Goal: Information Seeking & Learning: Learn about a topic

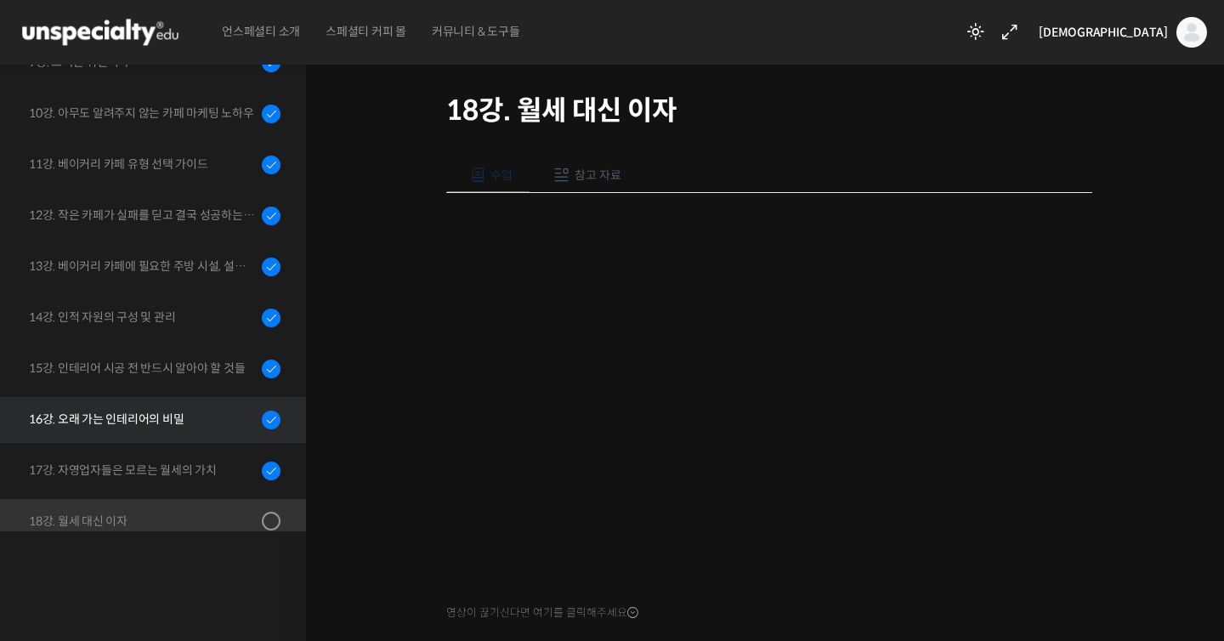
scroll to position [678, 0]
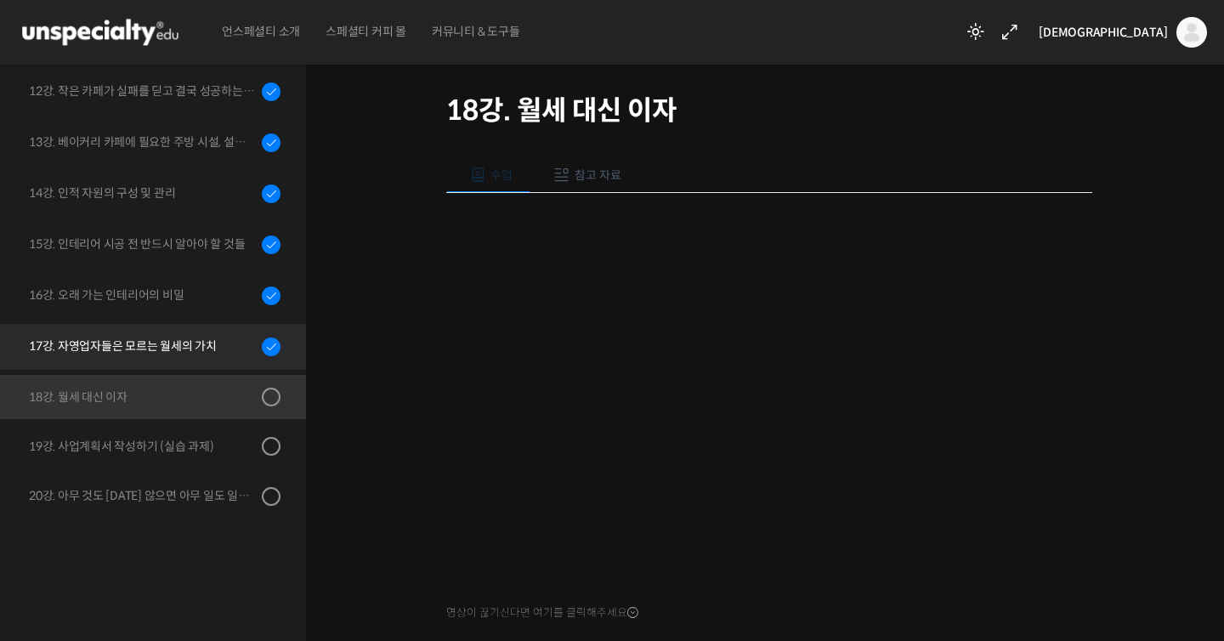
click at [177, 338] on div "17강. 자영업자들은 모르는 월세의 가치" at bounding box center [143, 346] width 228 height 19
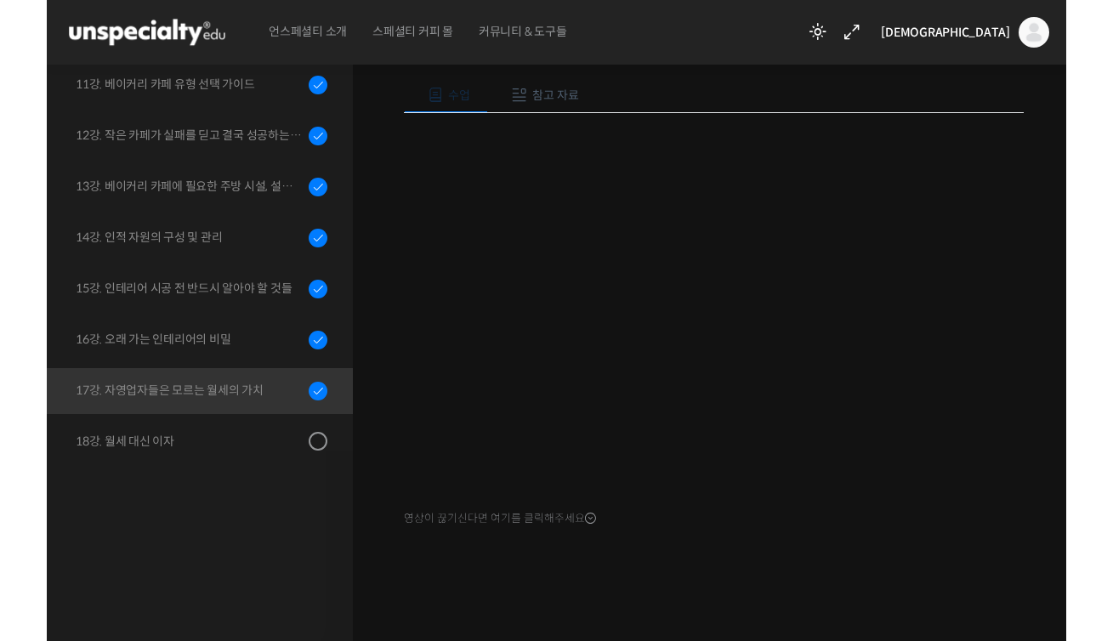
scroll to position [175, 0]
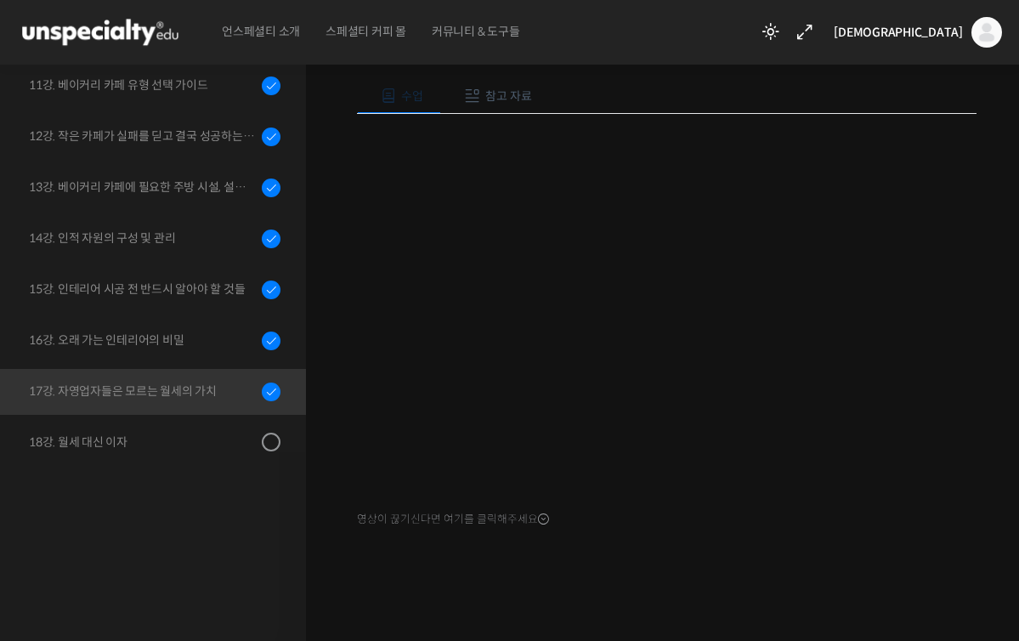
click at [626, 584] on div at bounding box center [667, 592] width 620 height 36
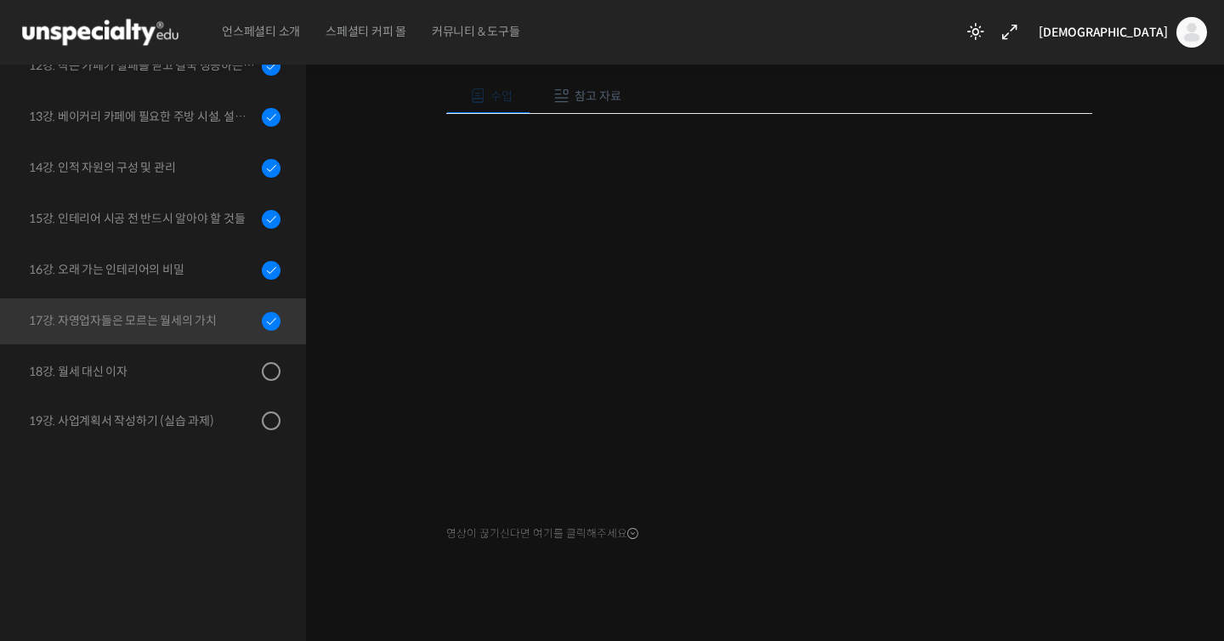
scroll to position [190, 0]
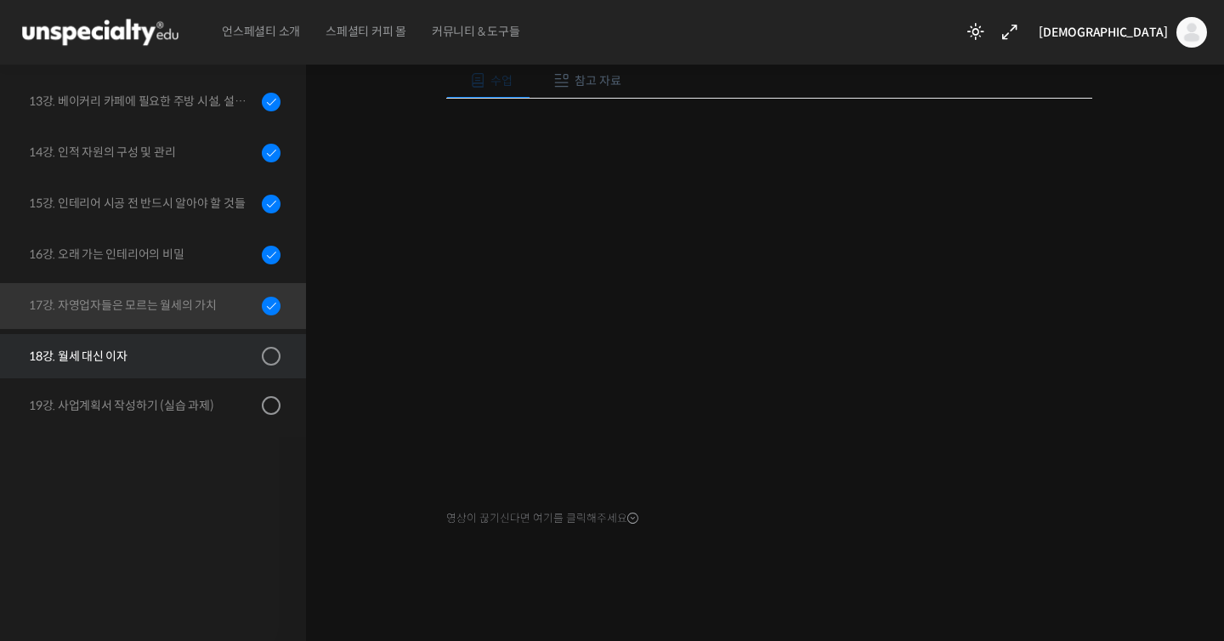
click at [240, 361] on div "18강. 월세 대신 이자" at bounding box center [143, 356] width 228 height 19
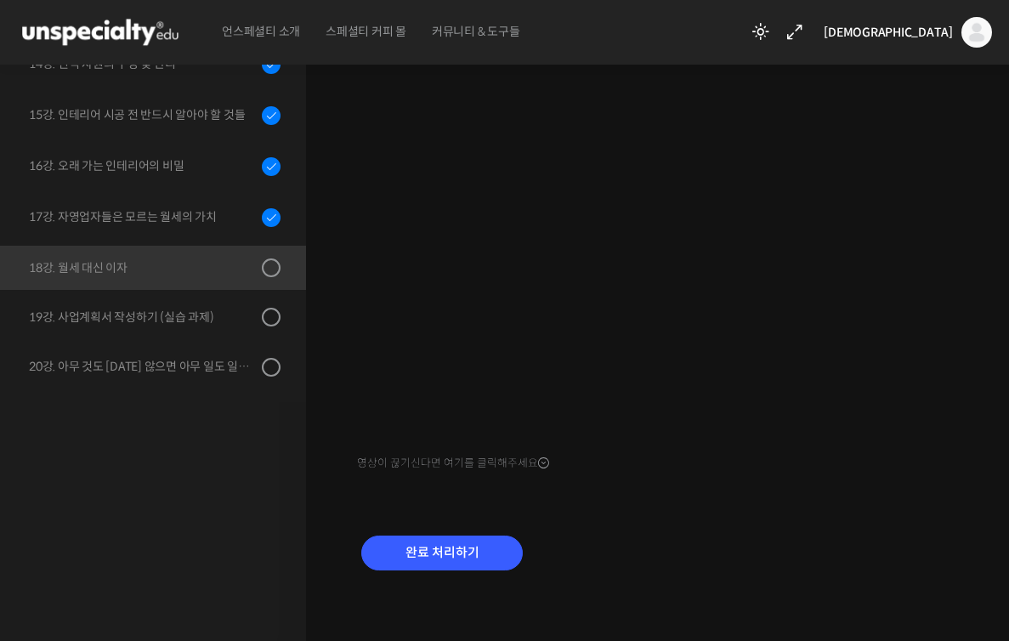
scroll to position [229, 0]
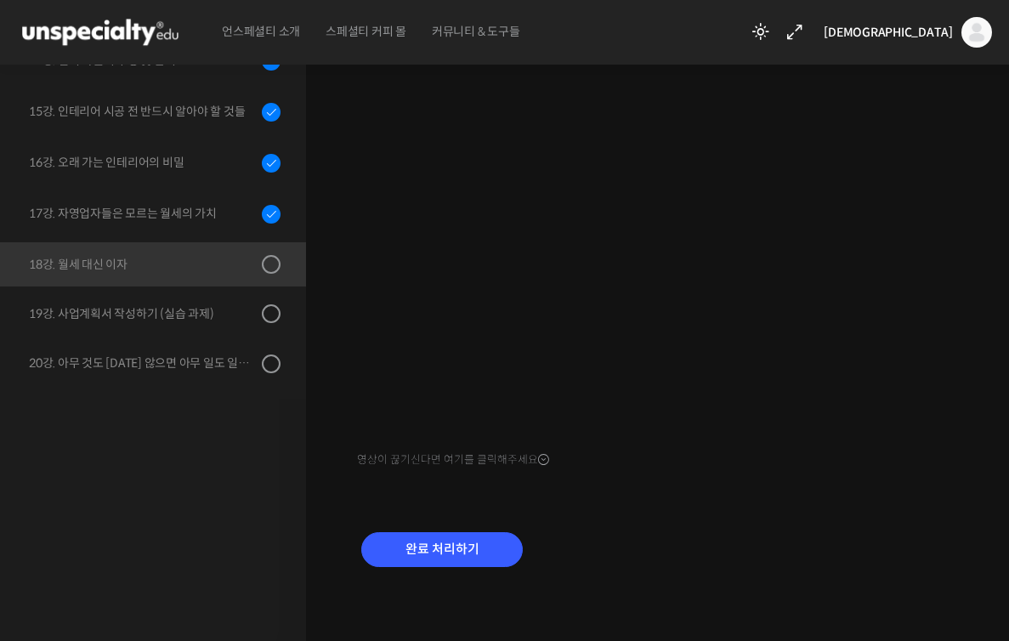
click at [828, 593] on div "완료 처리하기" at bounding box center [662, 563] width 610 height 98
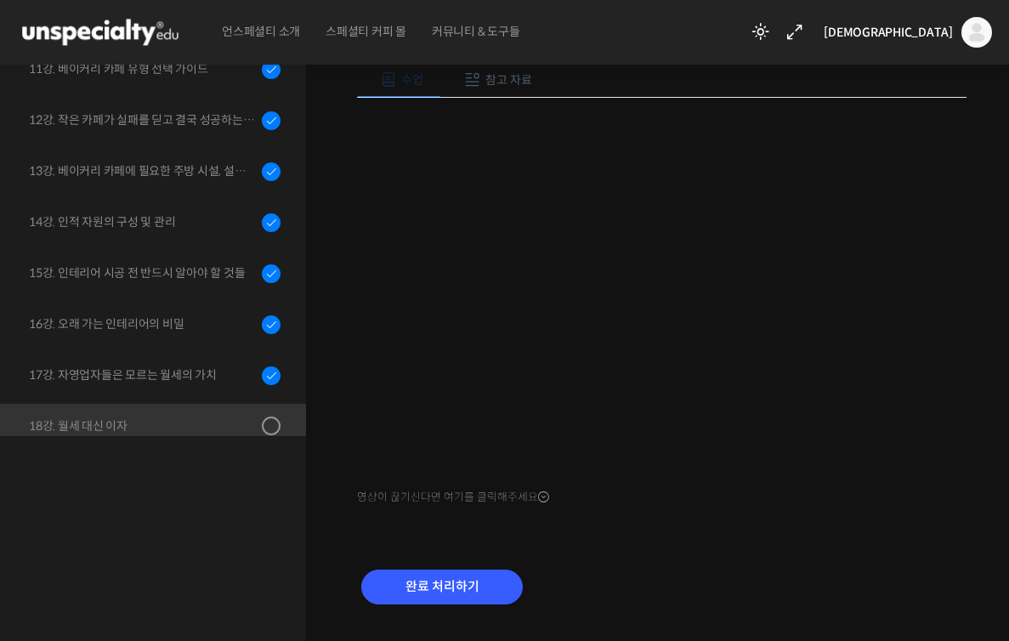
scroll to position [192, 0]
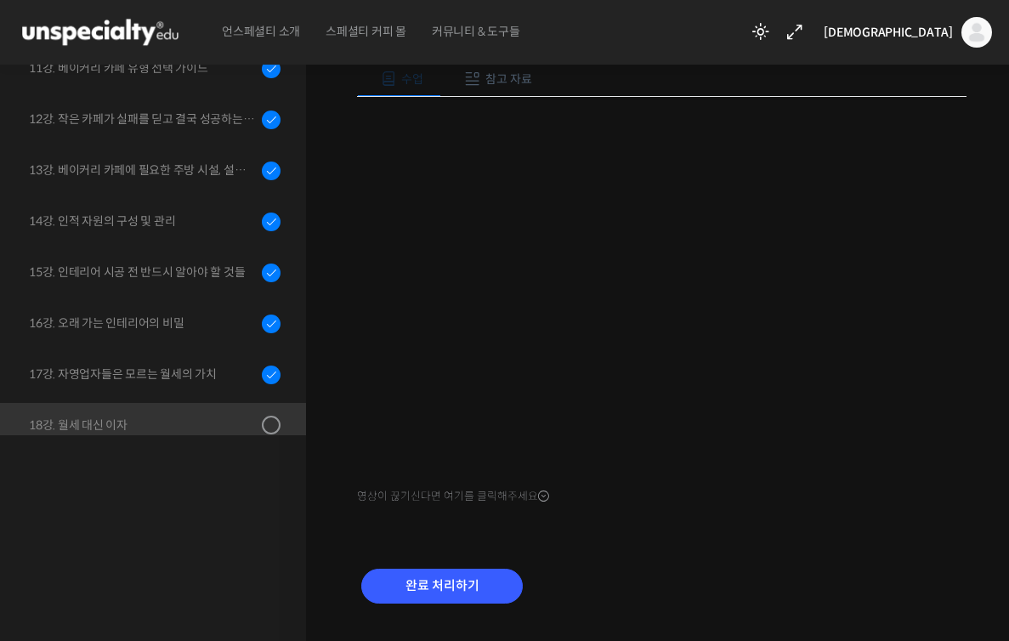
click at [801, 546] on div "수업 참고 자료 영상이 끊기신다면 여기를 클릭해주세요 PPT 수업 자료 (클릭하시면 새 창에서 열립니다) 수지 분석표 - 신축시 (엑셀 파일,…" at bounding box center [662, 342] width 610 height 613
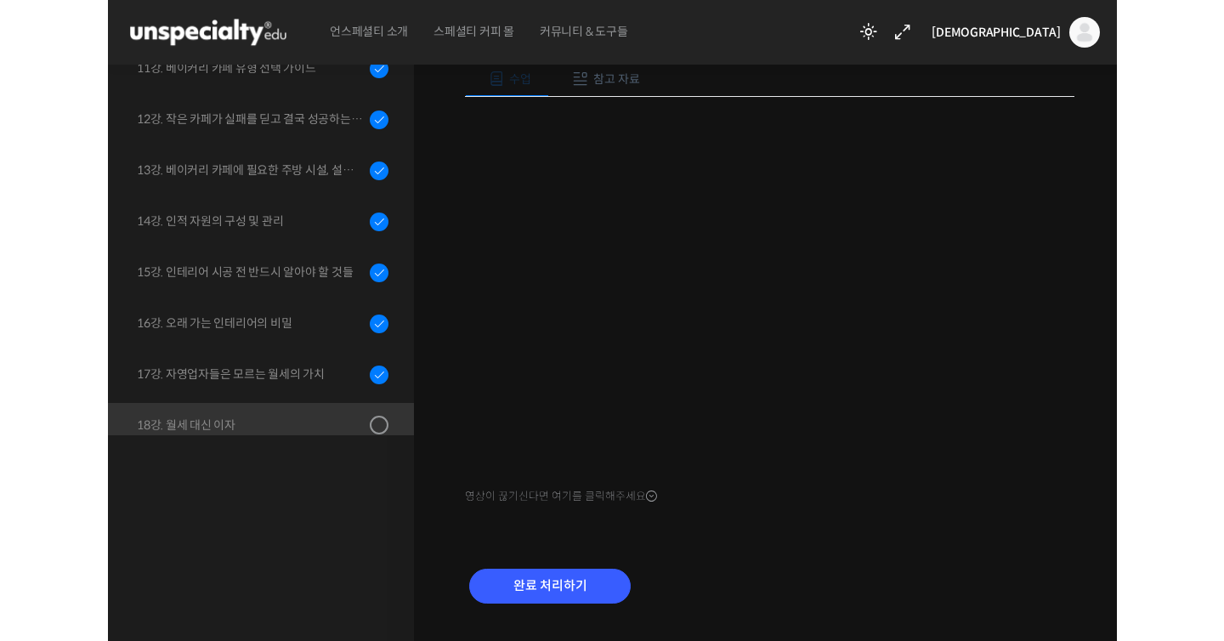
scroll to position [128, 0]
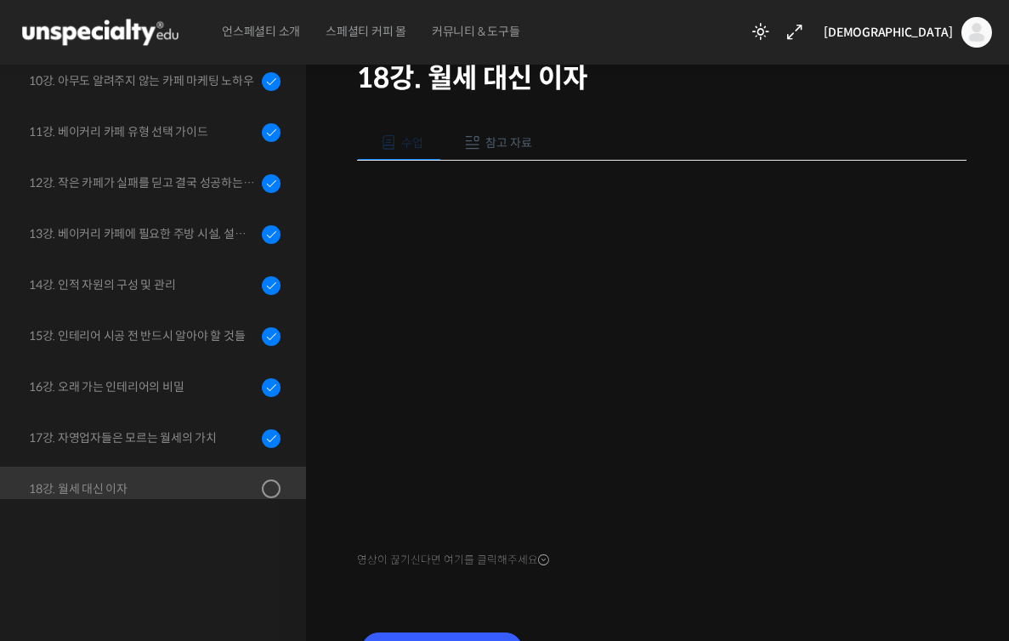
click at [999, 266] on div "줄서는 카페 창업, 골목상권에서도 차별화된 카페 창업하기 18강. 월세 대신 이자 진행 중 수업 18 / 20 진행 중 ← 이전 18강. 월세…" at bounding box center [662, 335] width 712 height 824
click at [773, 597] on div "수업 참고 자료 영상이 끊기신다면 여기를 클릭해주세요 PPT 수업 자료 (클릭하시면 새 창에서 열립니다) 수지 분석표 - 신축시 (엑셀 파일,…" at bounding box center [662, 405] width 610 height 613
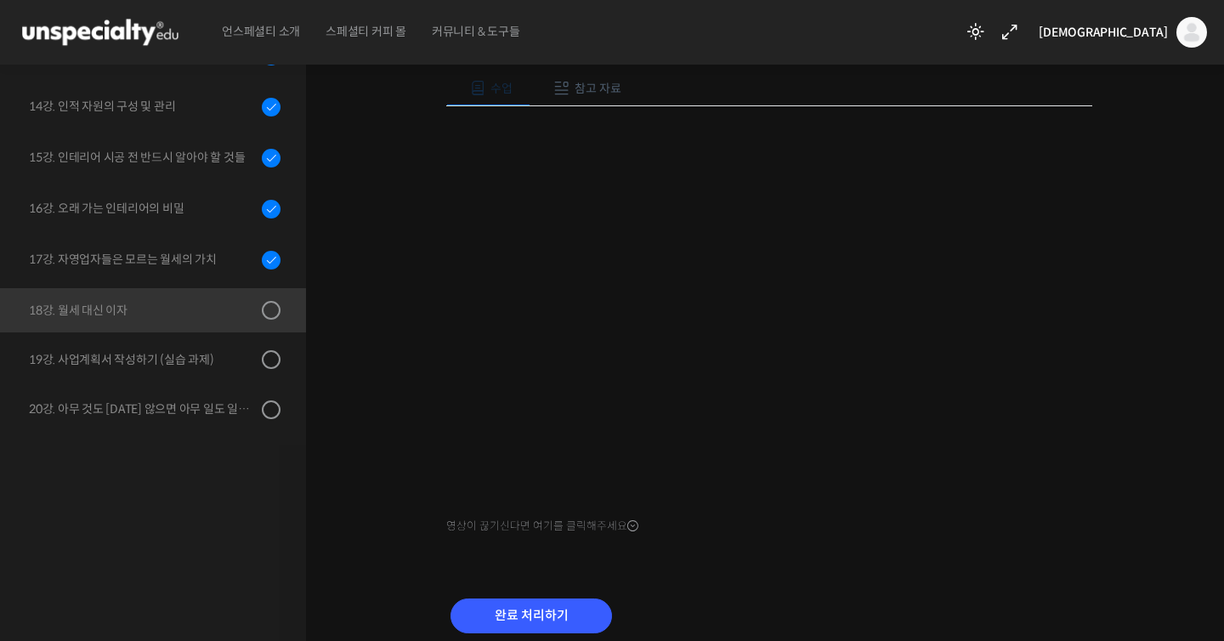
scroll to position [233, 0]
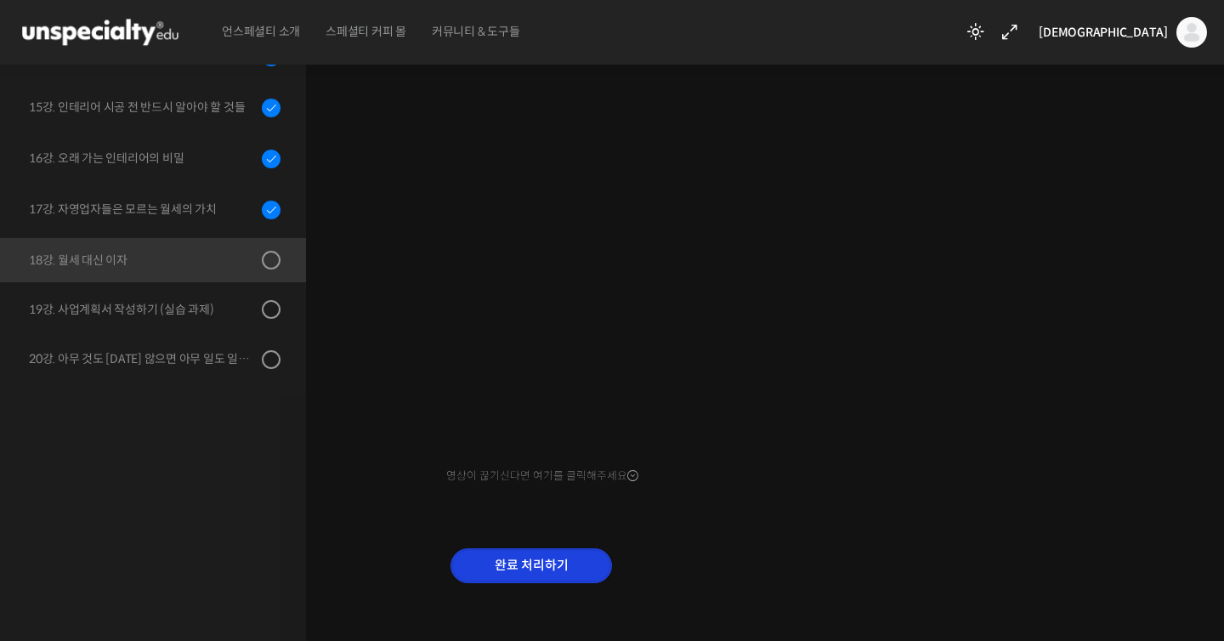
click at [595, 549] on input "완료 처리하기" at bounding box center [532, 565] width 162 height 35
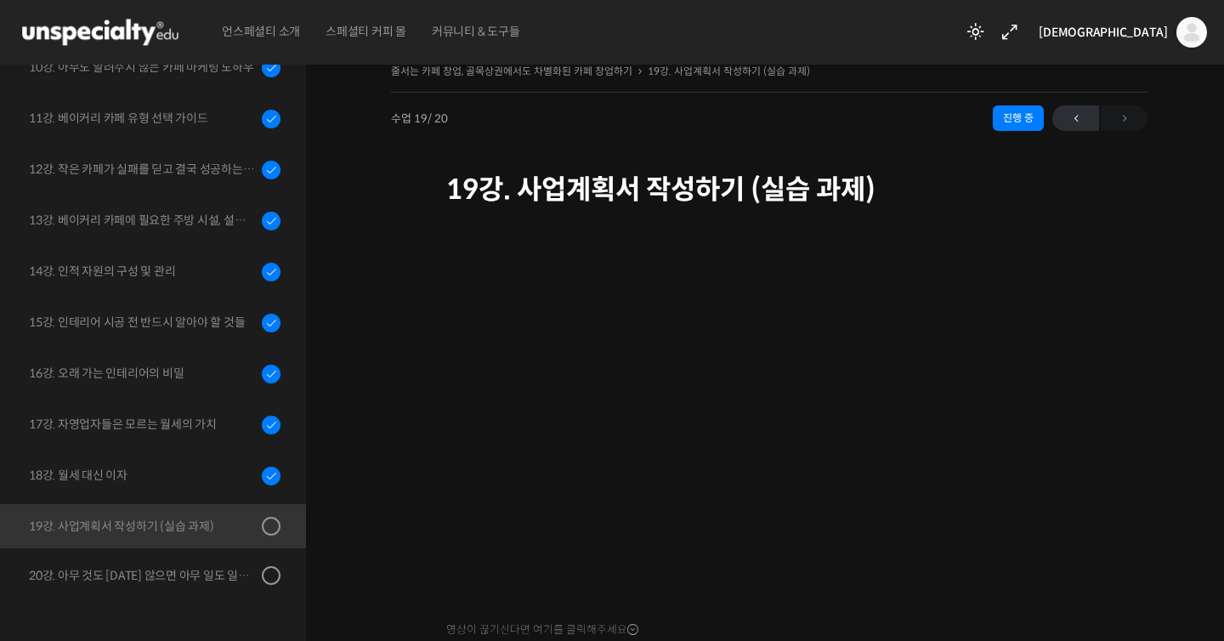
scroll to position [554, 0]
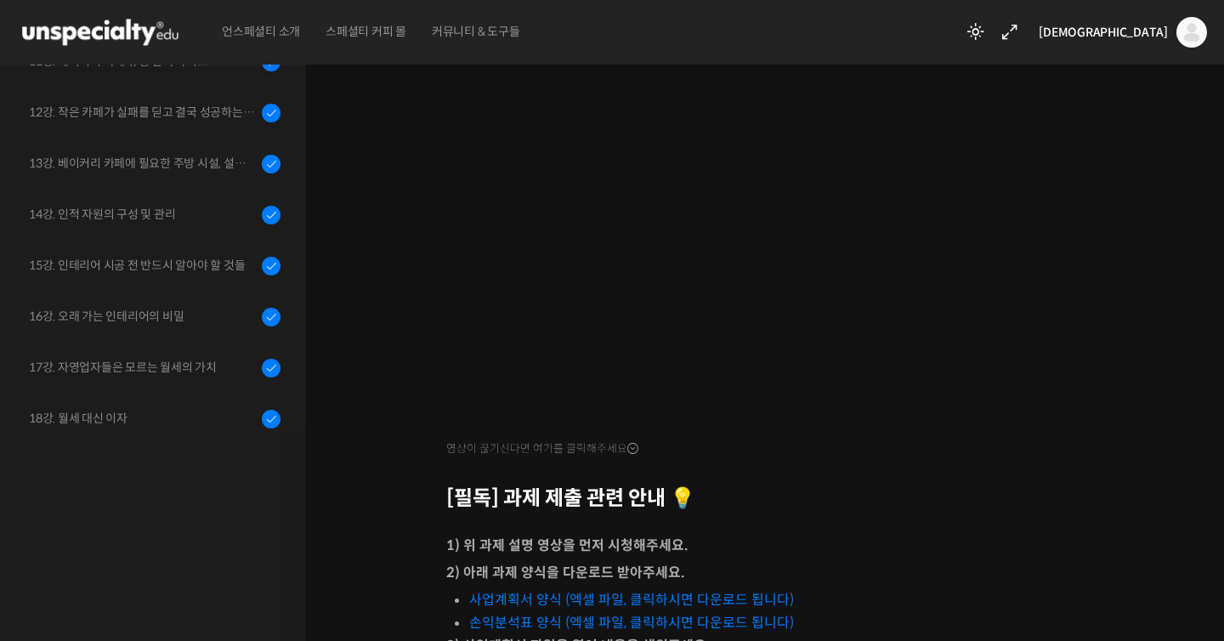
scroll to position [402, 0]
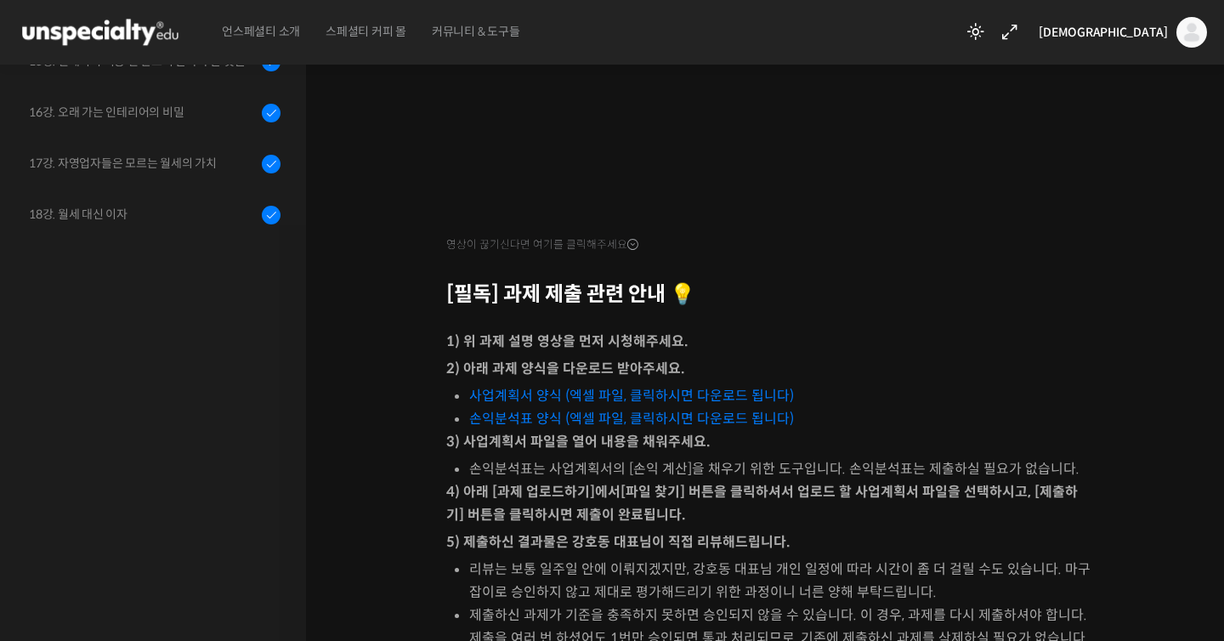
click at [587, 389] on link "사업계획서 양식 (엑셀 파일, 클릭하시면 다운로드 됩니다)" at bounding box center [631, 396] width 325 height 18
click at [729, 416] on link "손익분석표 양식 (엑셀 파일, 클릭하시면 다운로드 됩니다)" at bounding box center [631, 419] width 325 height 18
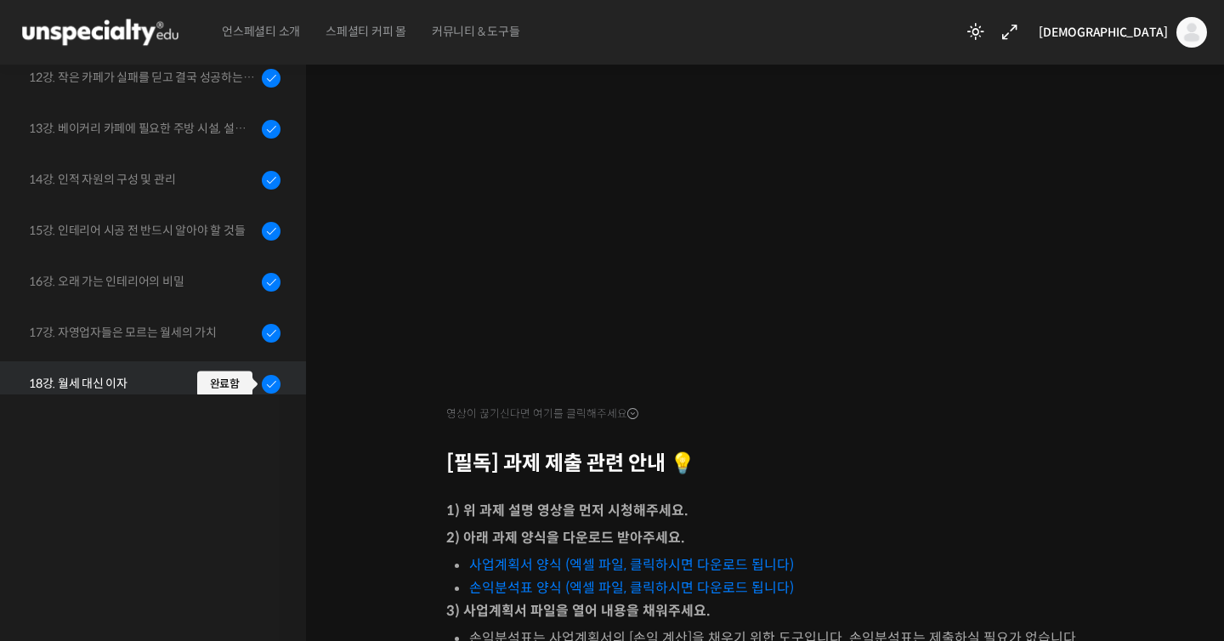
scroll to position [678, 0]
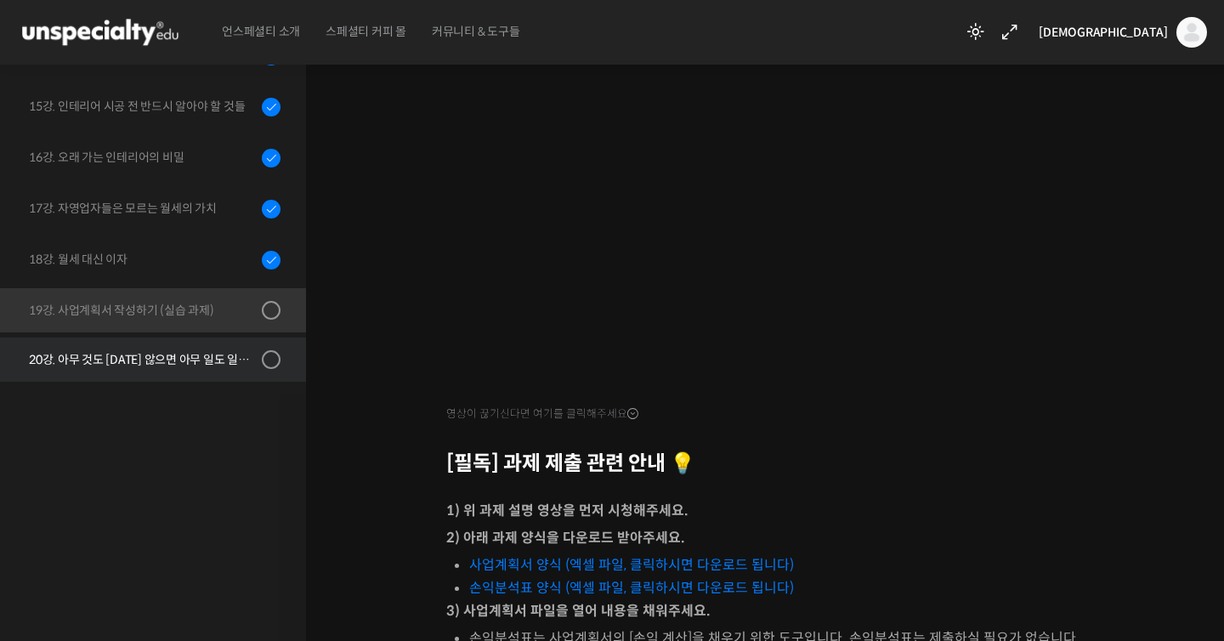
click at [232, 357] on div "20강. 아무 것도 하지 않으면 아무 일도 일어나지 않는다" at bounding box center [143, 359] width 228 height 19
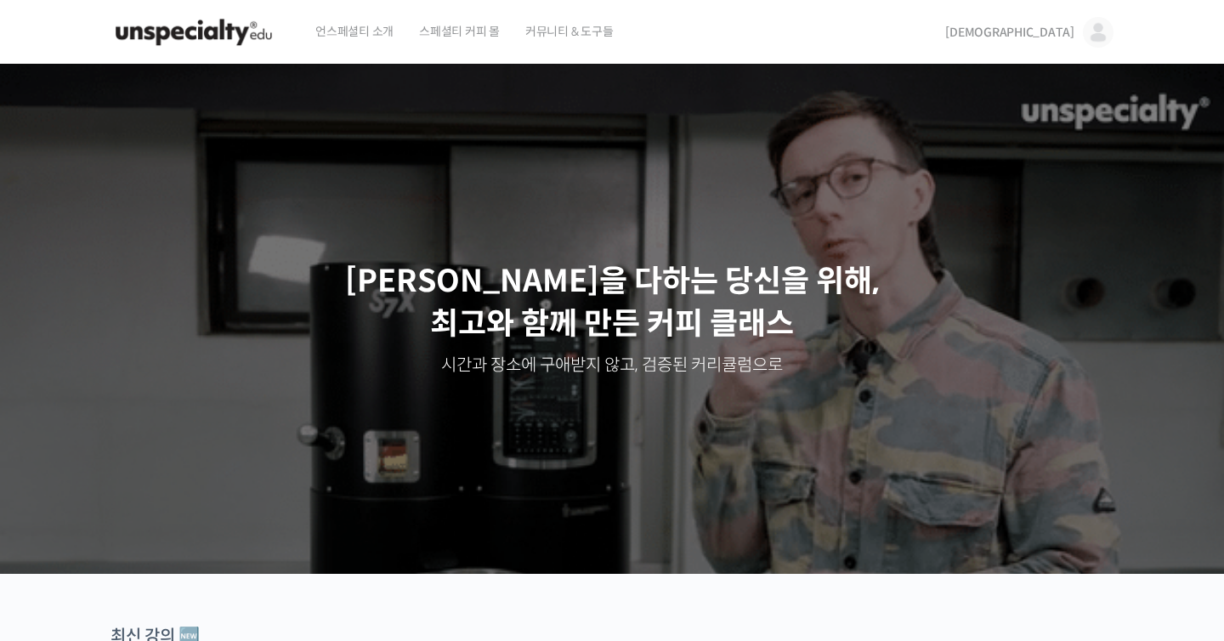
click at [1086, 15] on link "[DEMOGRAPHIC_DATA]" at bounding box center [1029, 32] width 168 height 65
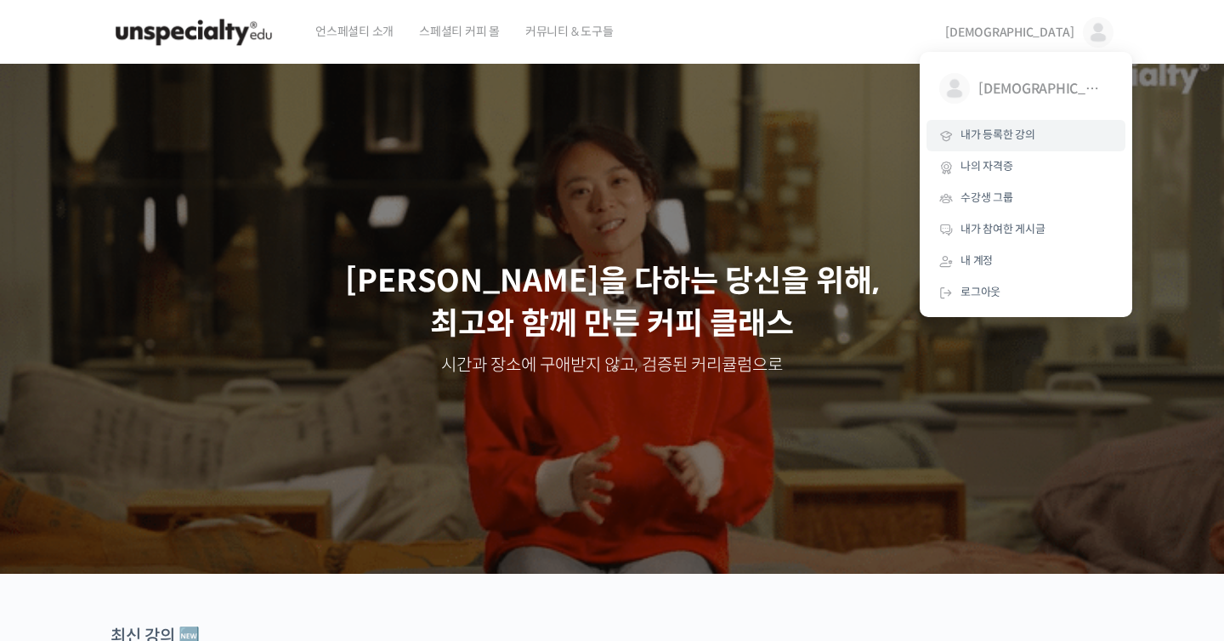
click at [1044, 142] on link "내가 등록한 강의" at bounding box center [1026, 135] width 199 height 31
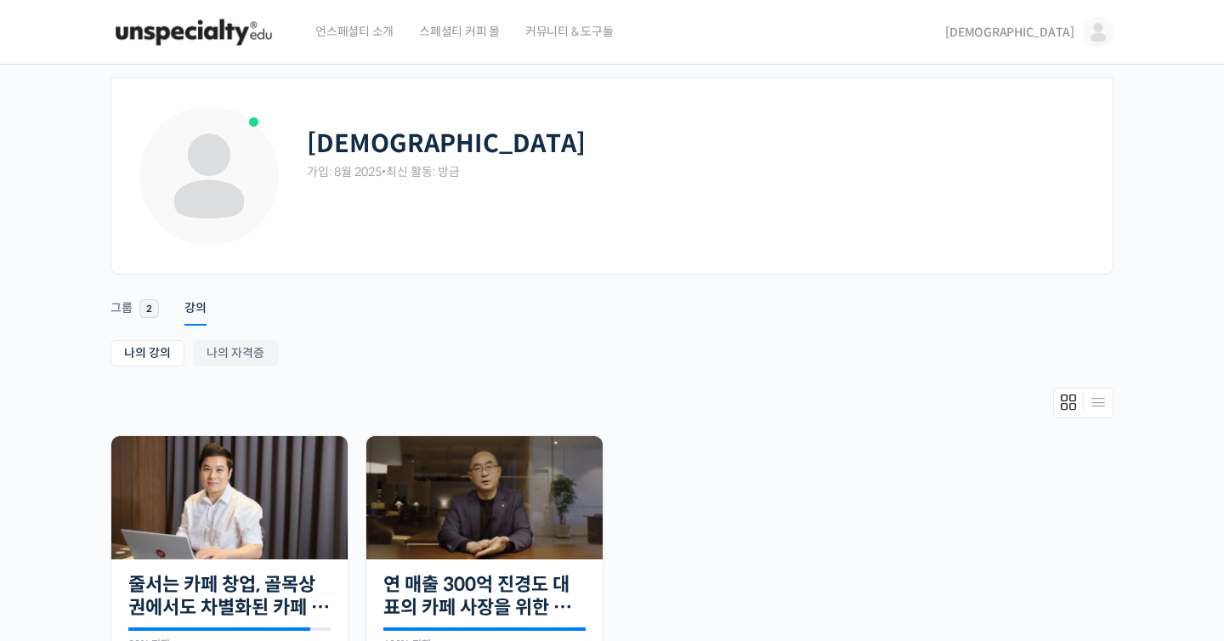
scroll to position [43, 0]
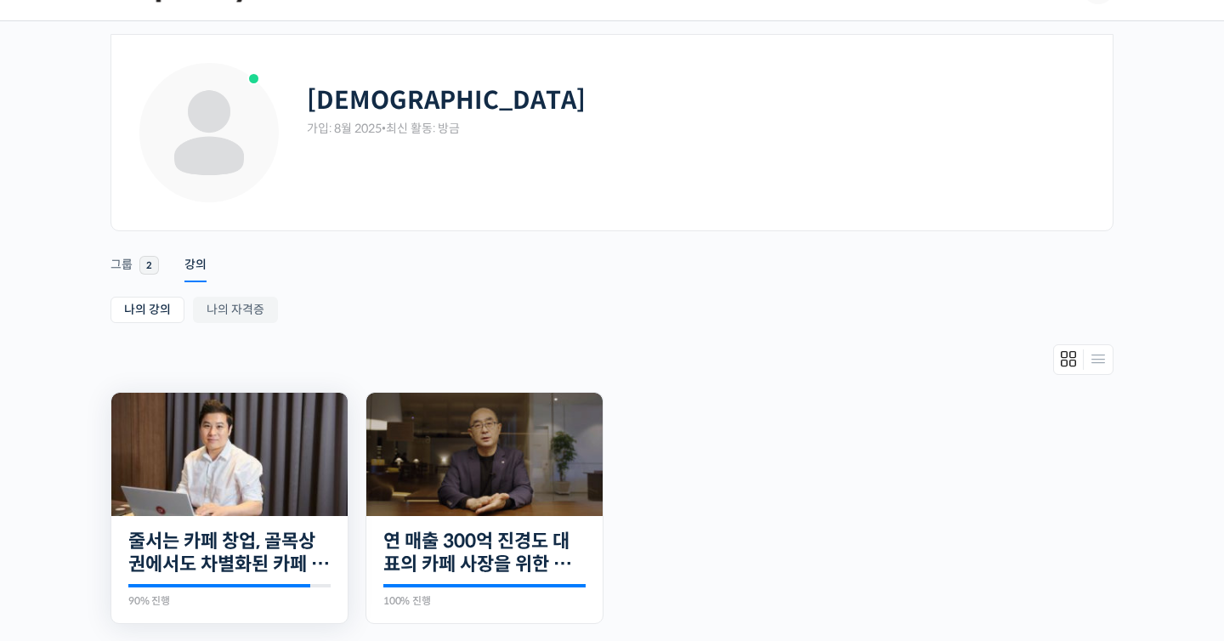
click at [267, 446] on img at bounding box center [229, 454] width 236 height 123
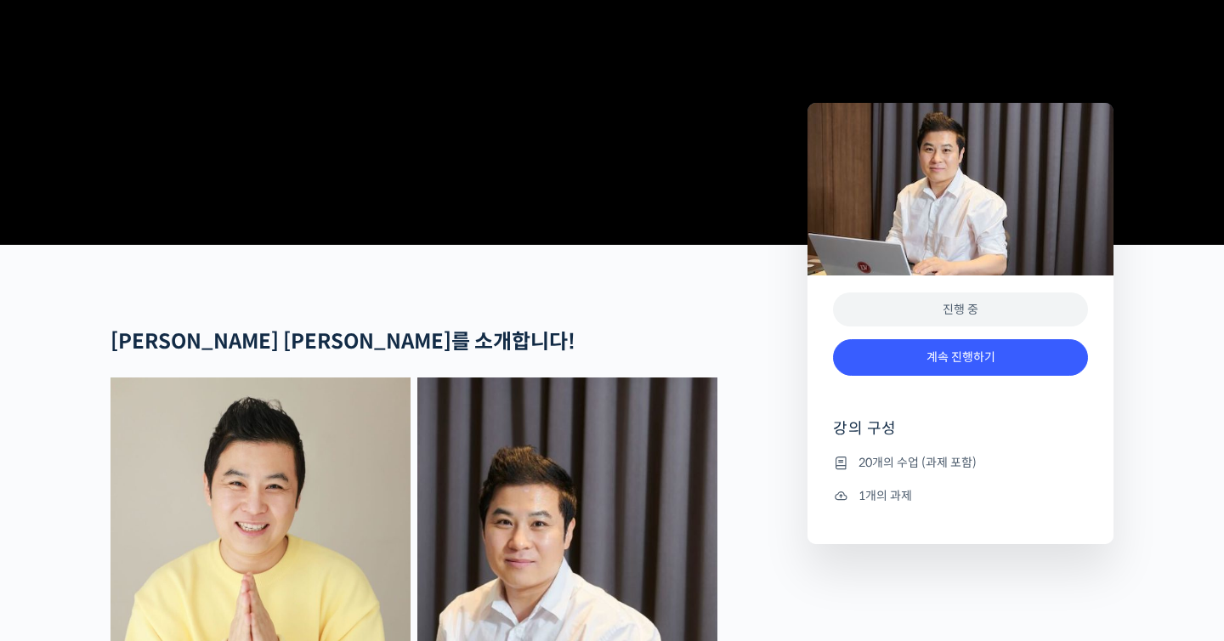
scroll to position [838, 0]
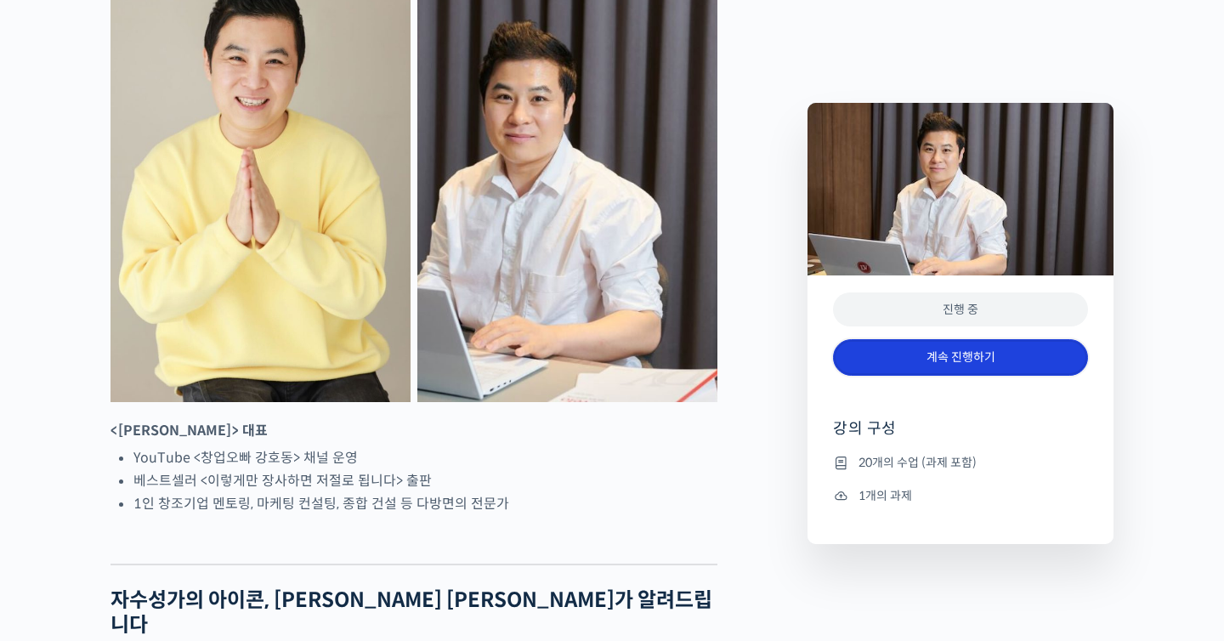
click at [916, 361] on link "계속 진행하기" at bounding box center [960, 357] width 255 height 37
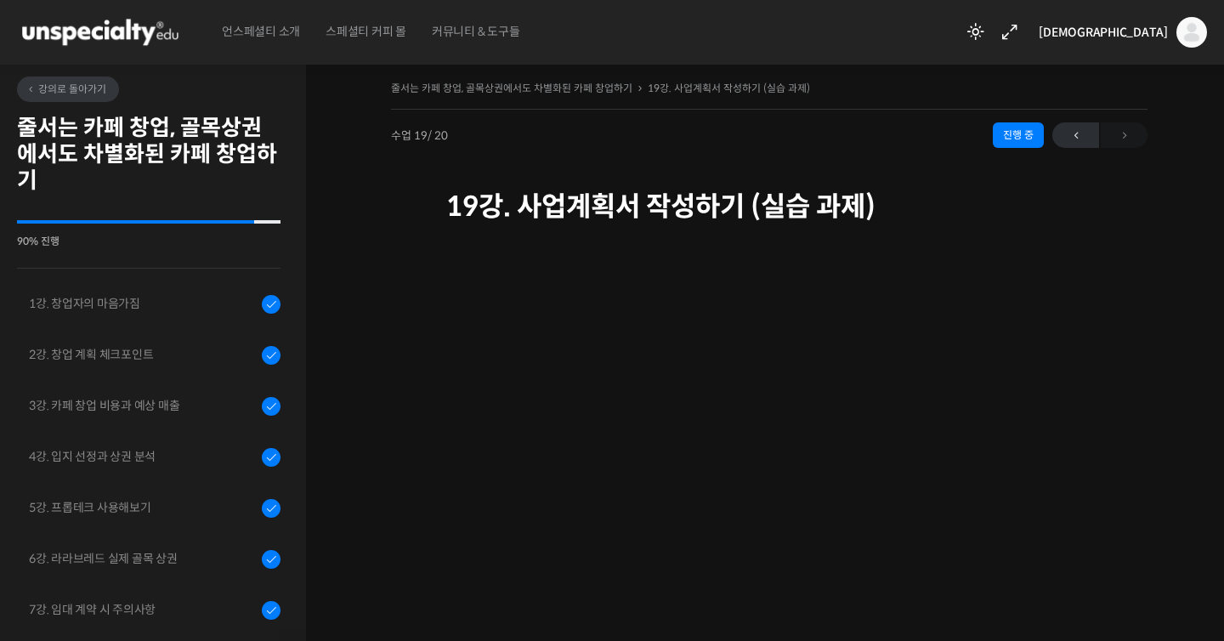
scroll to position [678, 0]
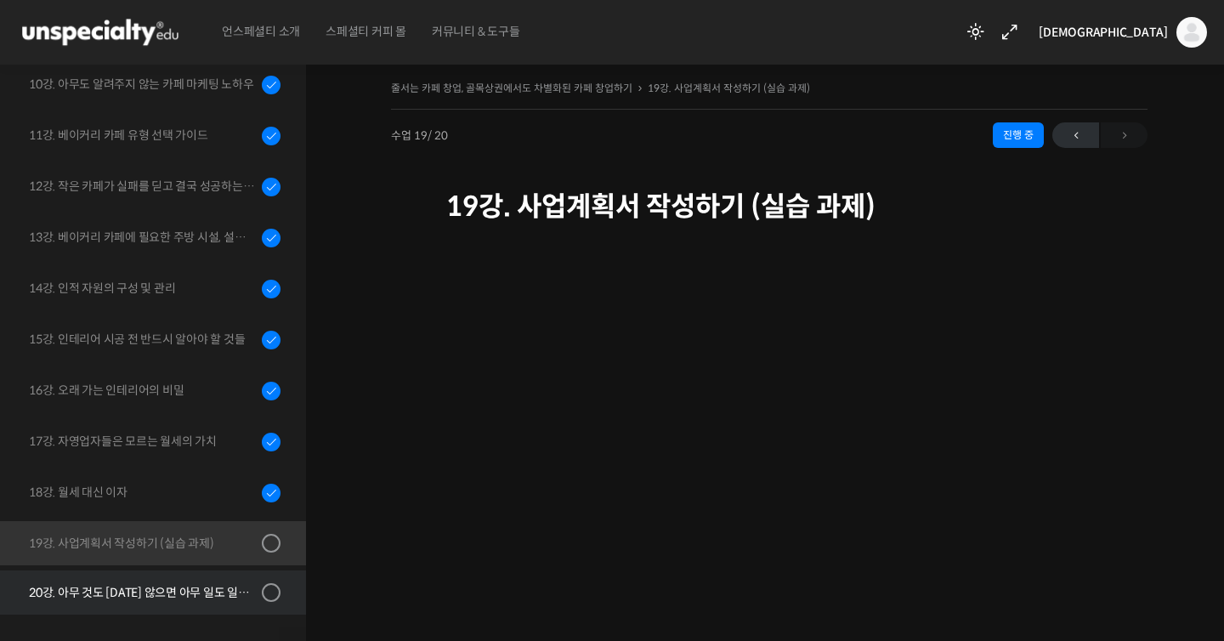
click at [215, 587] on div "20강. 아무 것도 [DATE] 않으면 아무 일도 일어나지 않는다" at bounding box center [143, 592] width 228 height 19
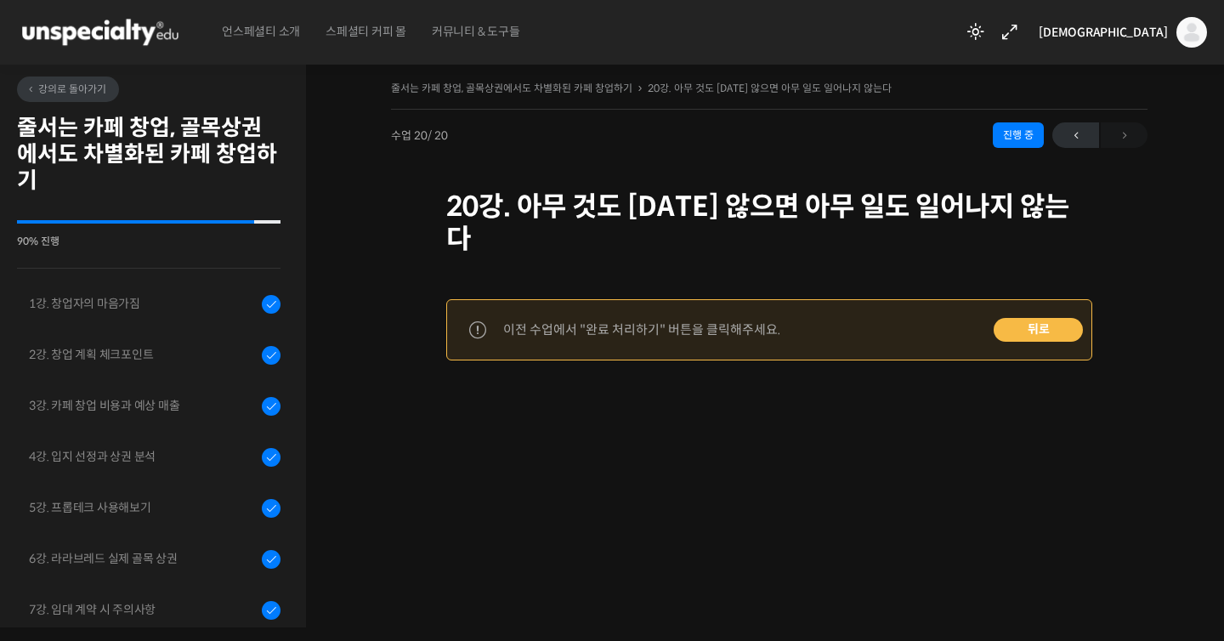
scroll to position [678, 0]
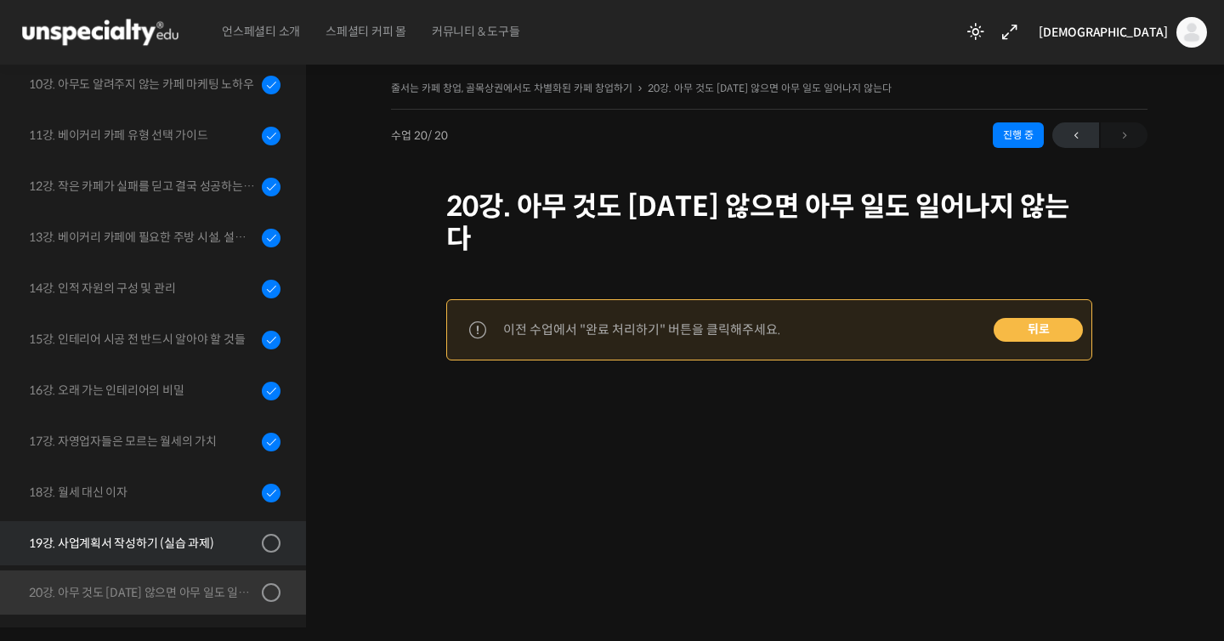
click at [158, 563] on link "19강. 사업계획서 작성하기 (실습 과제)" at bounding box center [148, 543] width 315 height 44
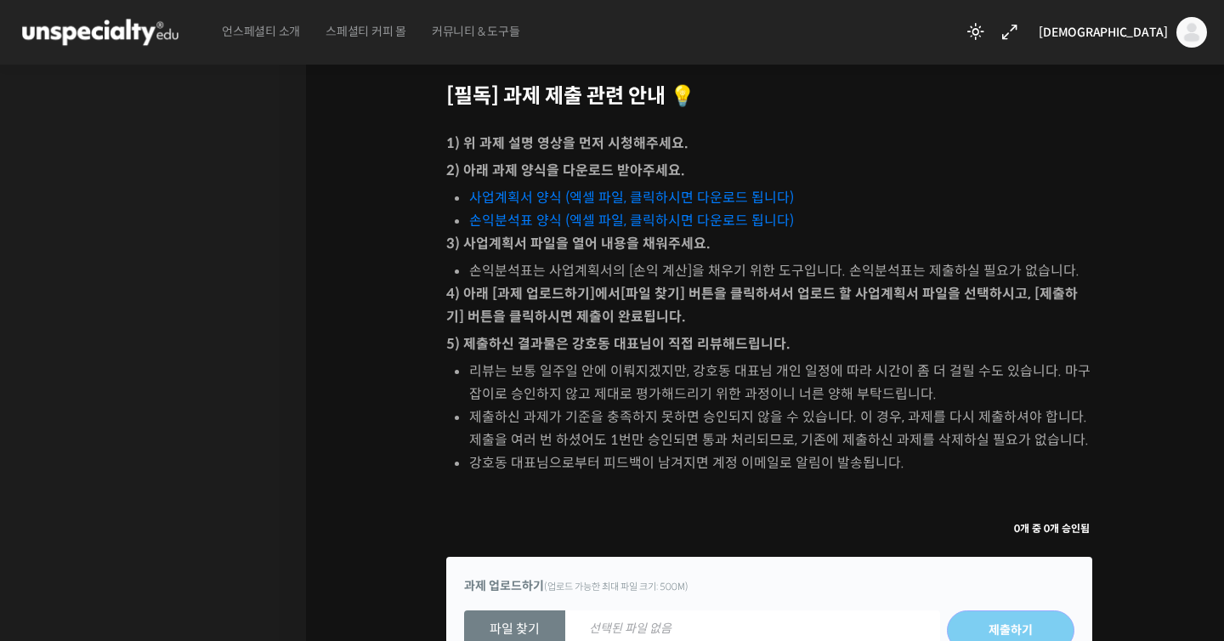
scroll to position [768, 0]
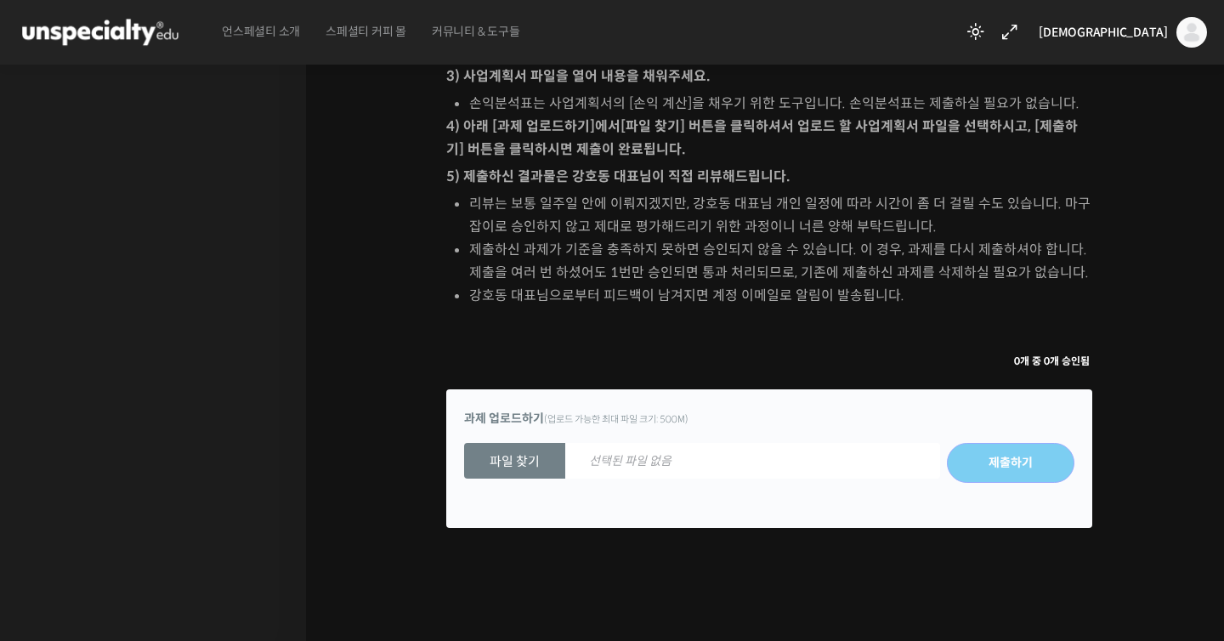
click at [577, 365] on div "0개 중 0개 승인됨" at bounding box center [776, 360] width 633 height 23
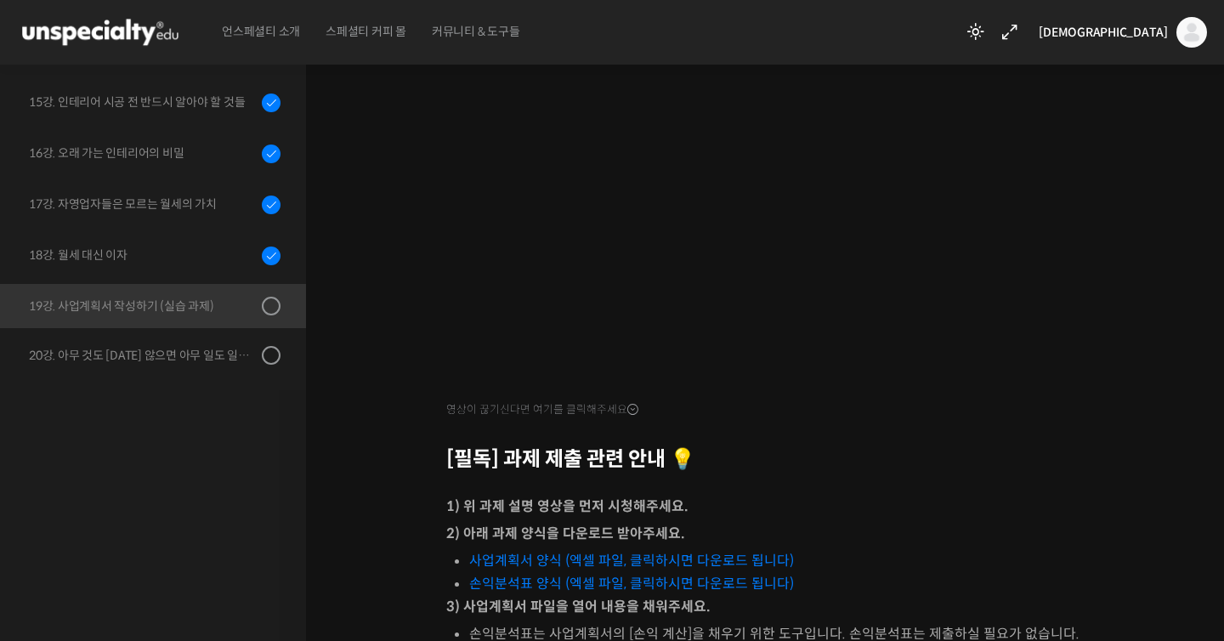
click at [573, 430] on div at bounding box center [769, 435] width 646 height 26
click at [578, 417] on div "영상이 끊기신다면 여기를 클릭해주세요 [필독] 과제 제출 관련 안내 💡 1) 위 과제 설명 영상을 먼저 시청해주세요. 2) 아래 과제 양식을 …" at bounding box center [769, 431] width 646 height 812
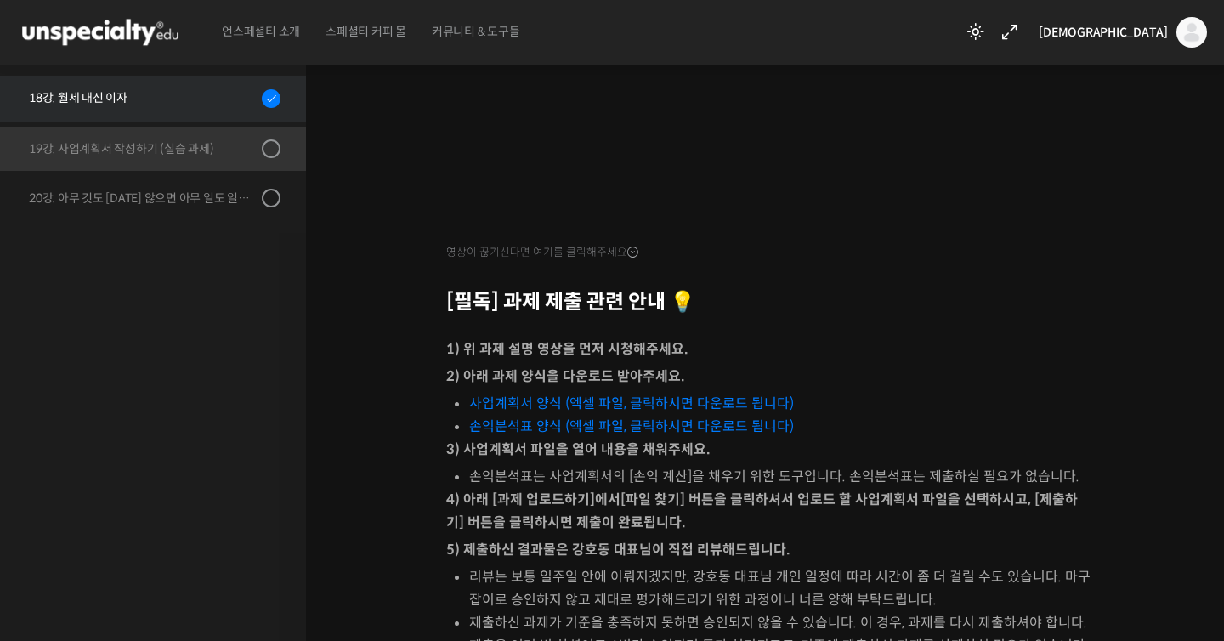
click at [229, 109] on link "18강. 월세 대신 이자" at bounding box center [148, 99] width 315 height 46
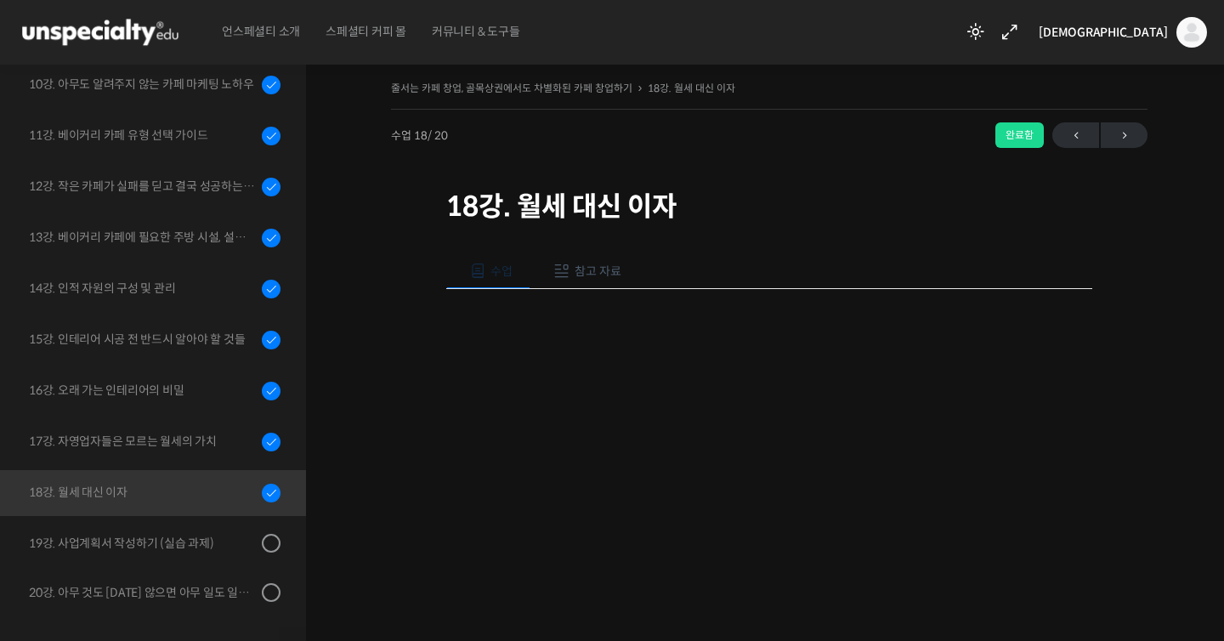
scroll to position [190, 0]
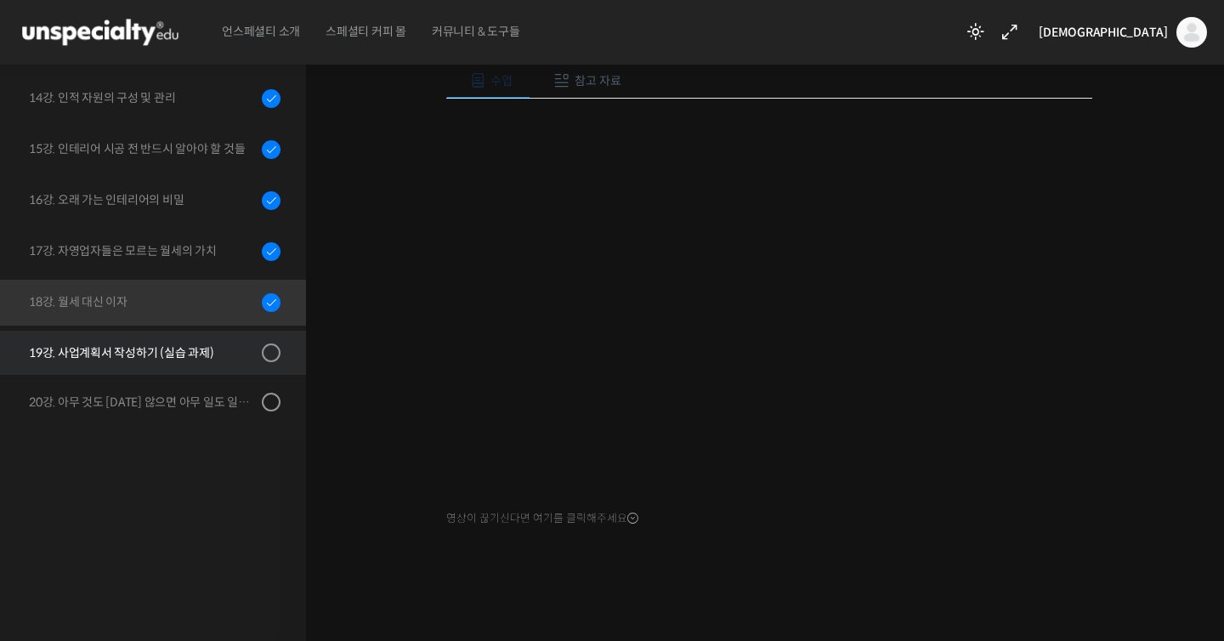
click at [207, 361] on link "19강. 사업계획서 작성하기 (실습 과제)" at bounding box center [148, 353] width 315 height 44
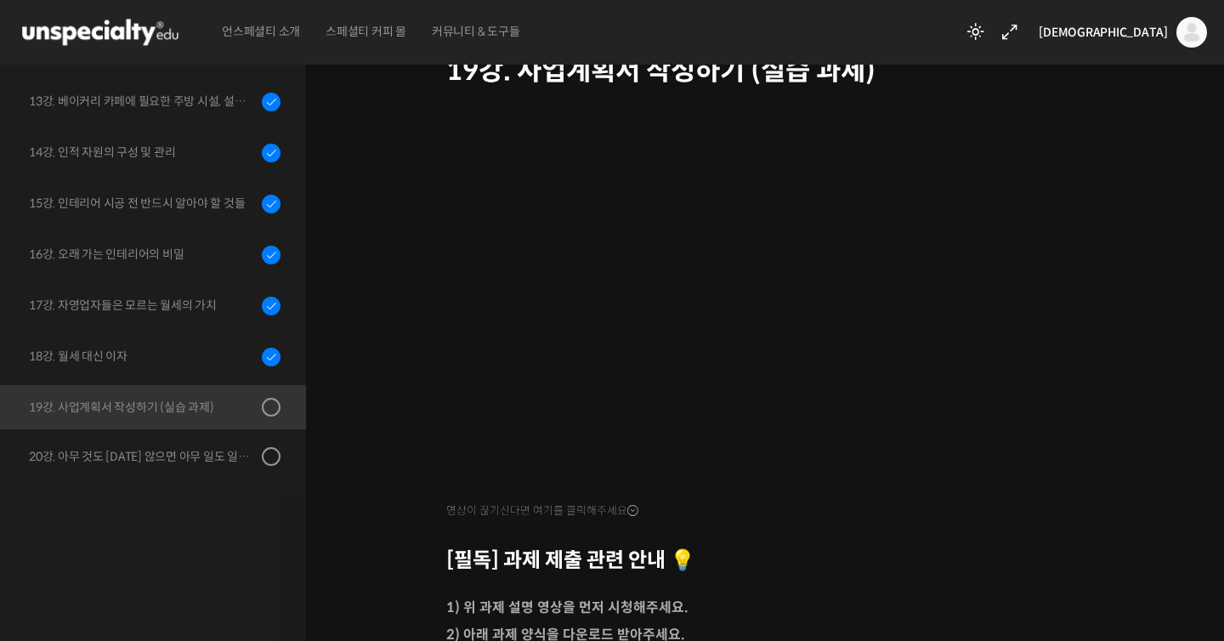
scroll to position [39, 0]
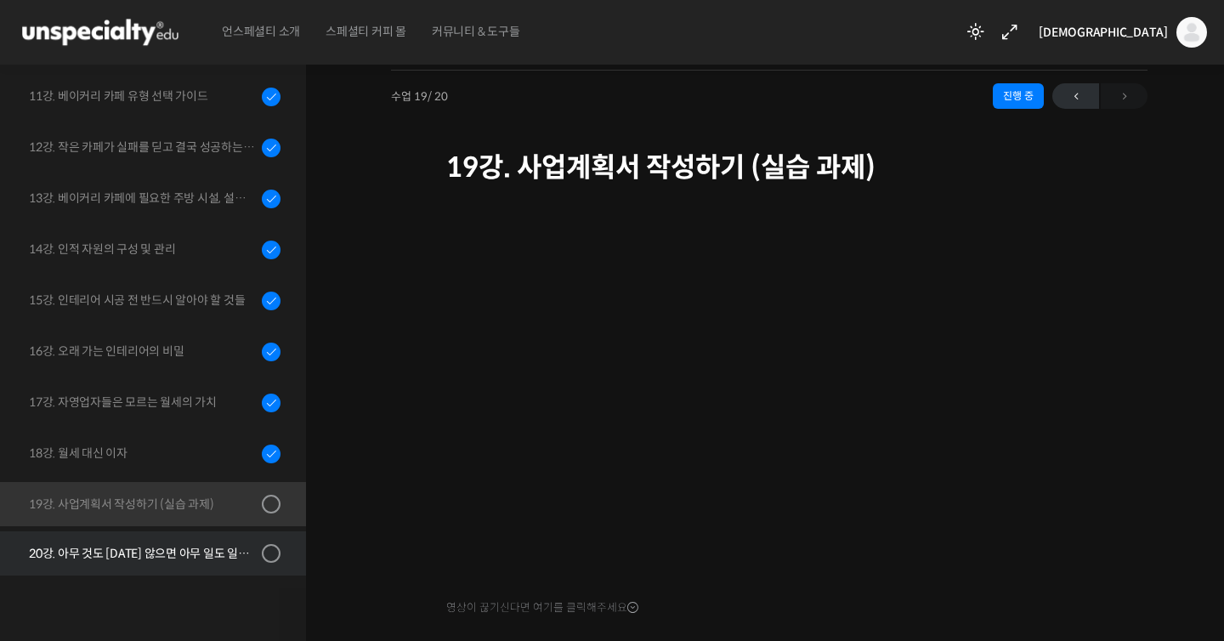
click at [233, 535] on link "20강. 아무 것도 [DATE] 않으면 아무 일도 일어나지 않는다" at bounding box center [148, 553] width 315 height 44
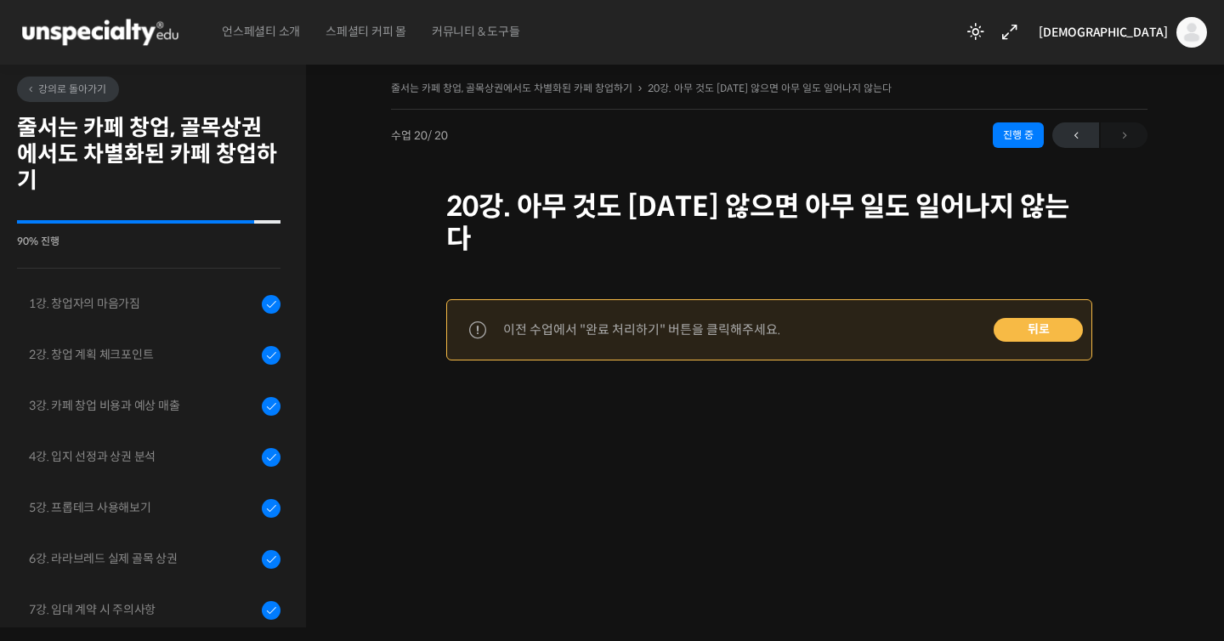
scroll to position [678, 0]
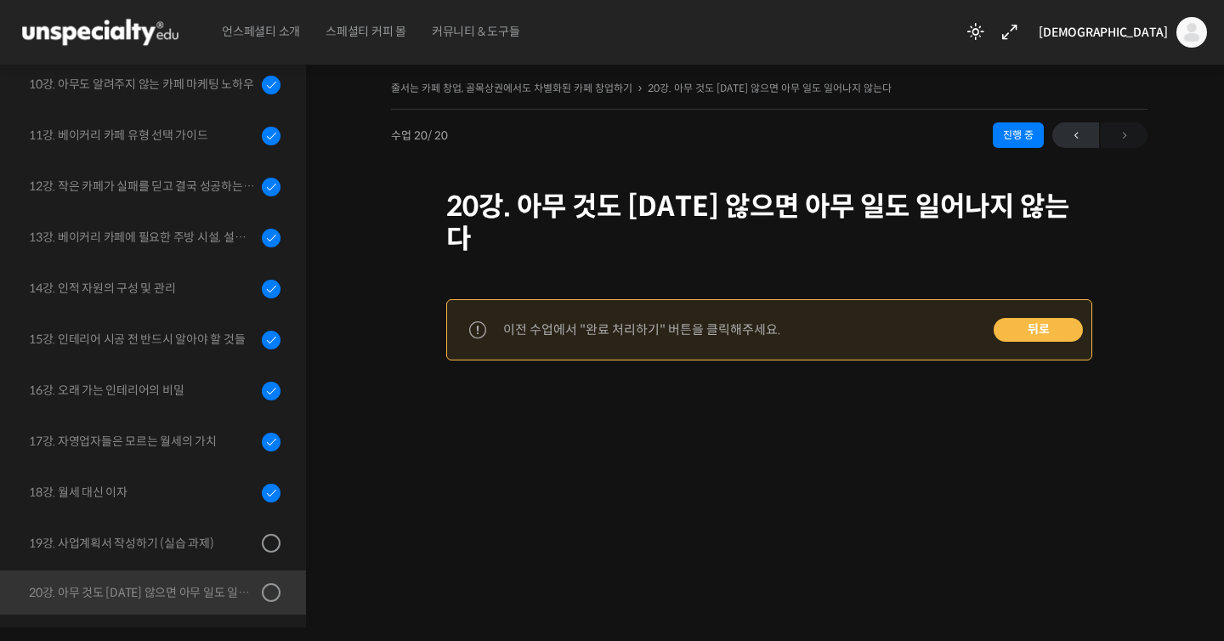
click at [1031, 318] on link "뒤로" at bounding box center [1038, 330] width 89 height 24
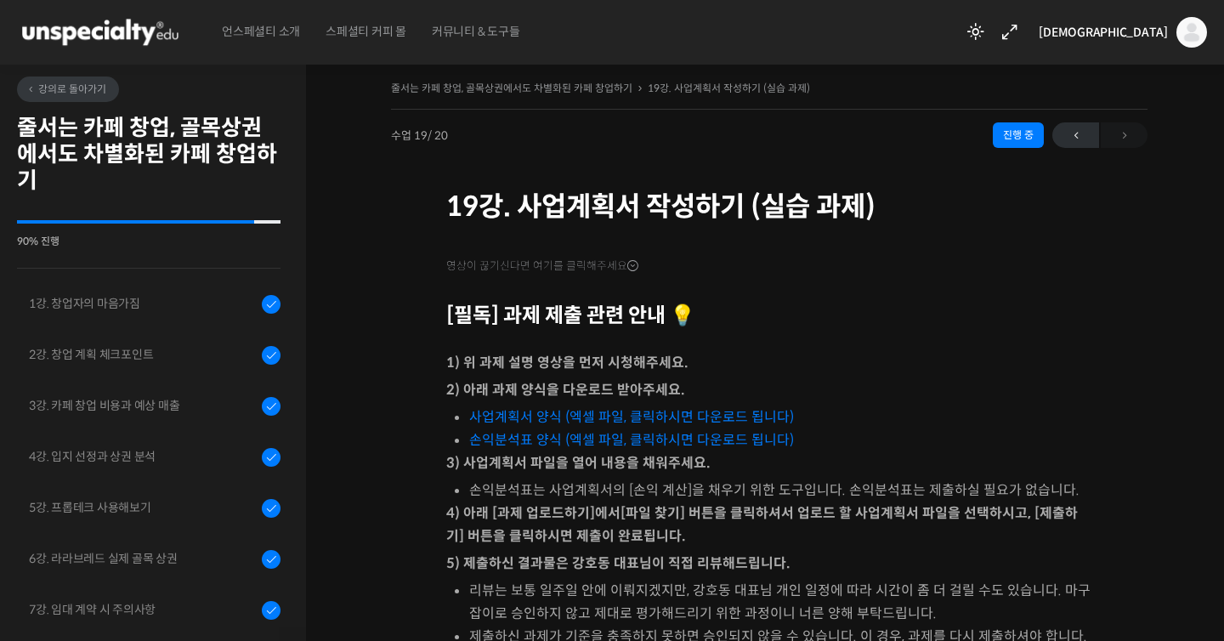
scroll to position [678, 0]
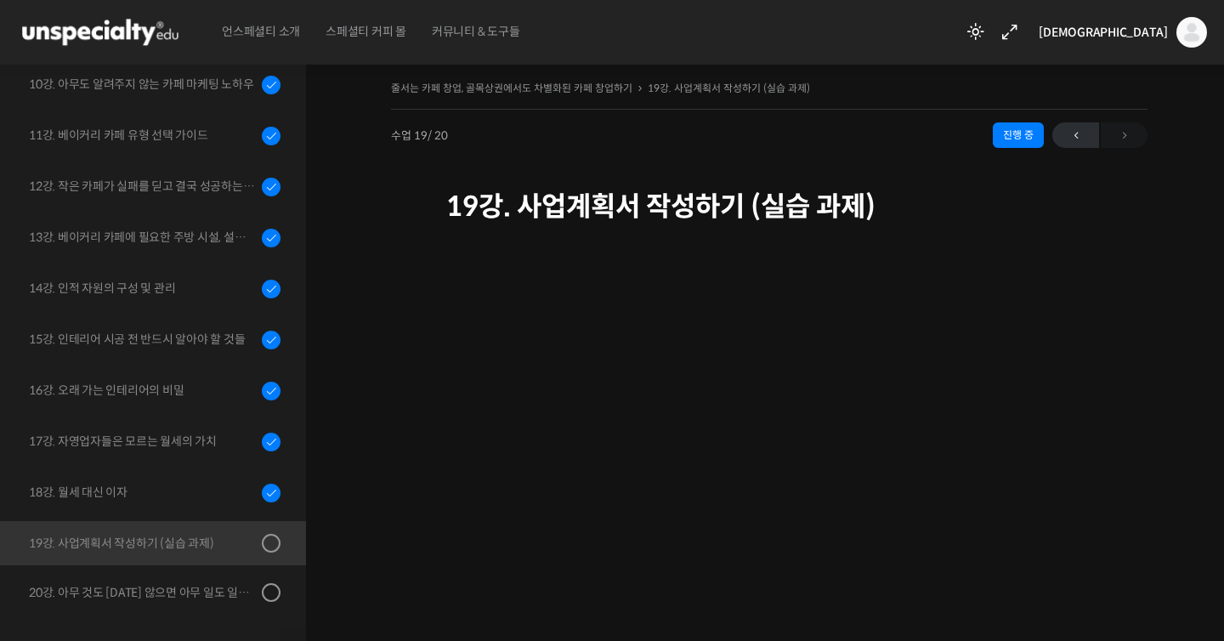
click at [1021, 138] on div "진행 중" at bounding box center [1018, 135] width 51 height 26
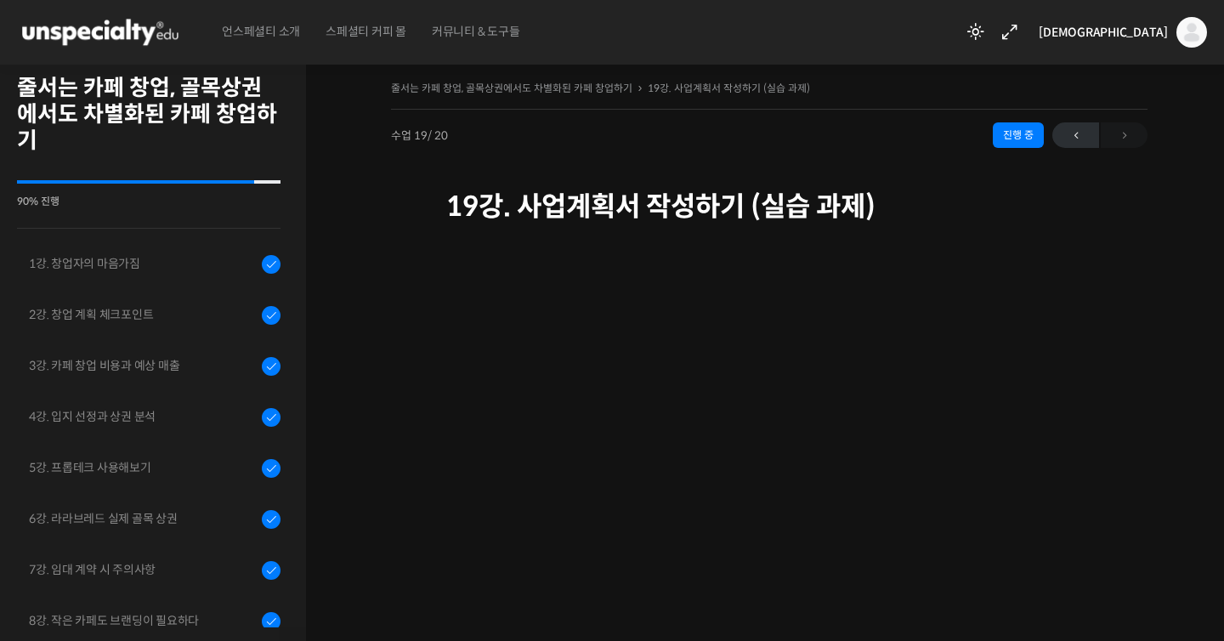
scroll to position [0, 0]
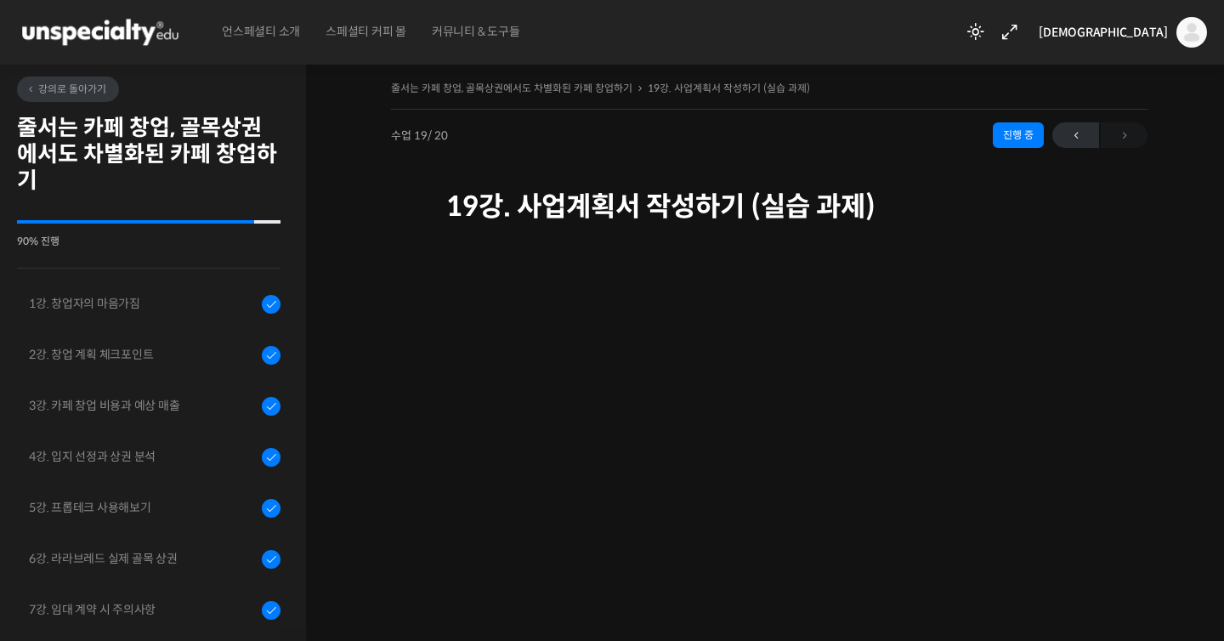
click at [85, 104] on div "강의로 돌아가기 줄서는 카페 창업, 골목상권에서도 차별화된 카페 창업하기" at bounding box center [149, 136] width 264 height 118
click at [87, 90] on span "강의로 돌아가기" at bounding box center [66, 88] width 81 height 13
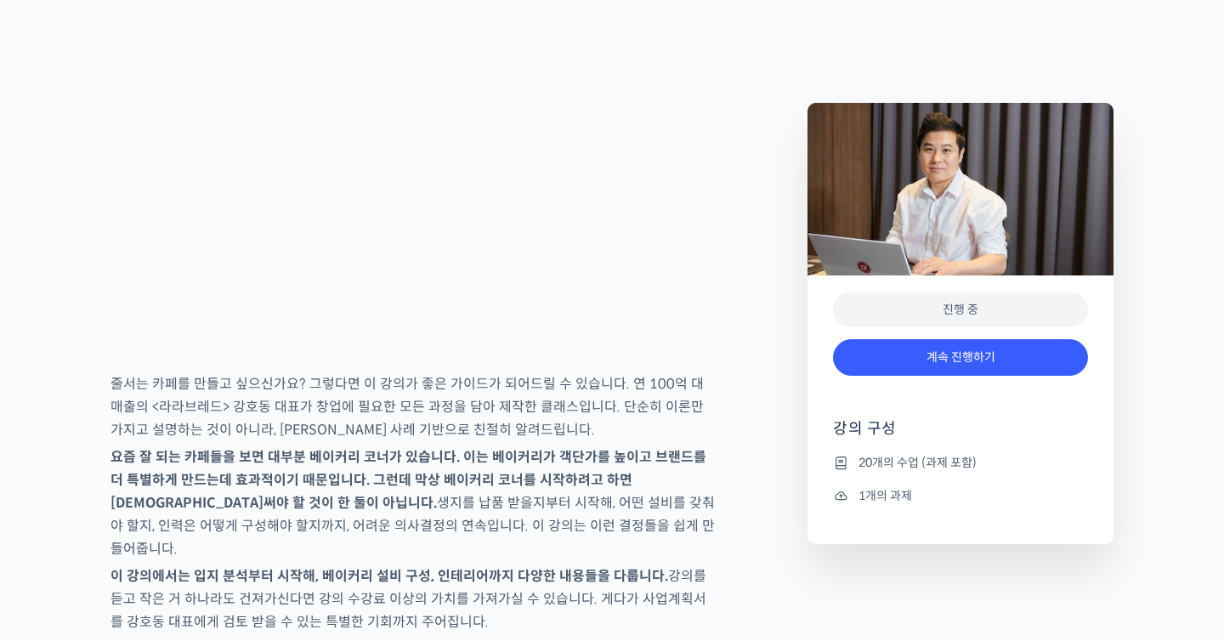
scroll to position [2218, 0]
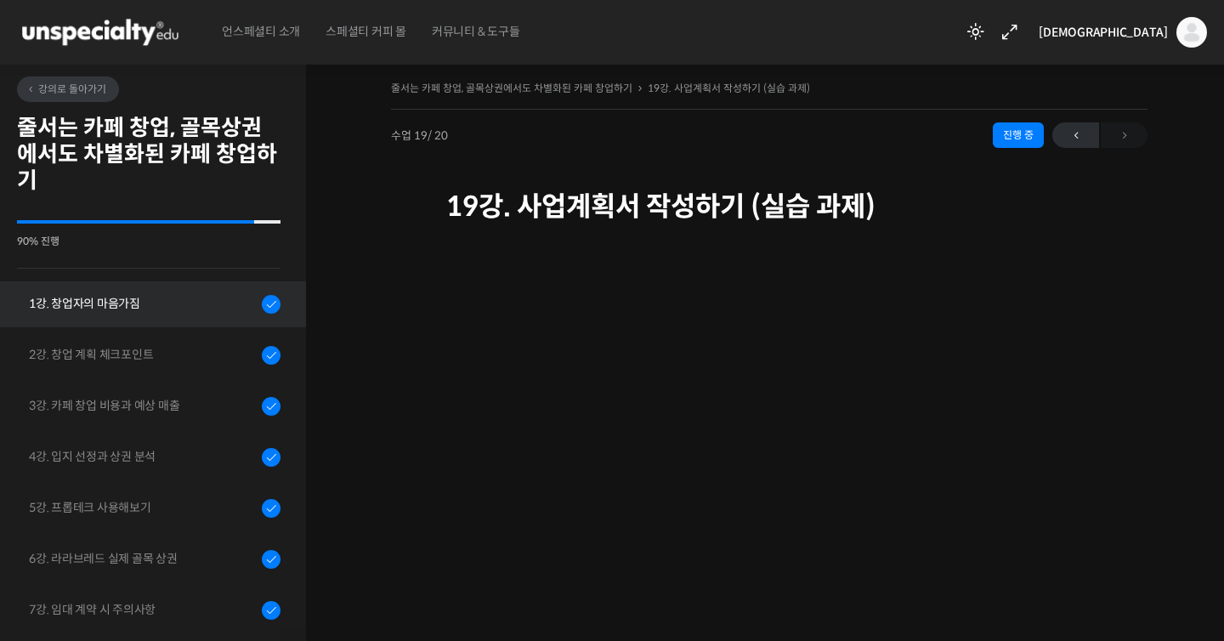
click at [123, 289] on link "1강. 창업자의 마음가짐" at bounding box center [148, 304] width 315 height 46
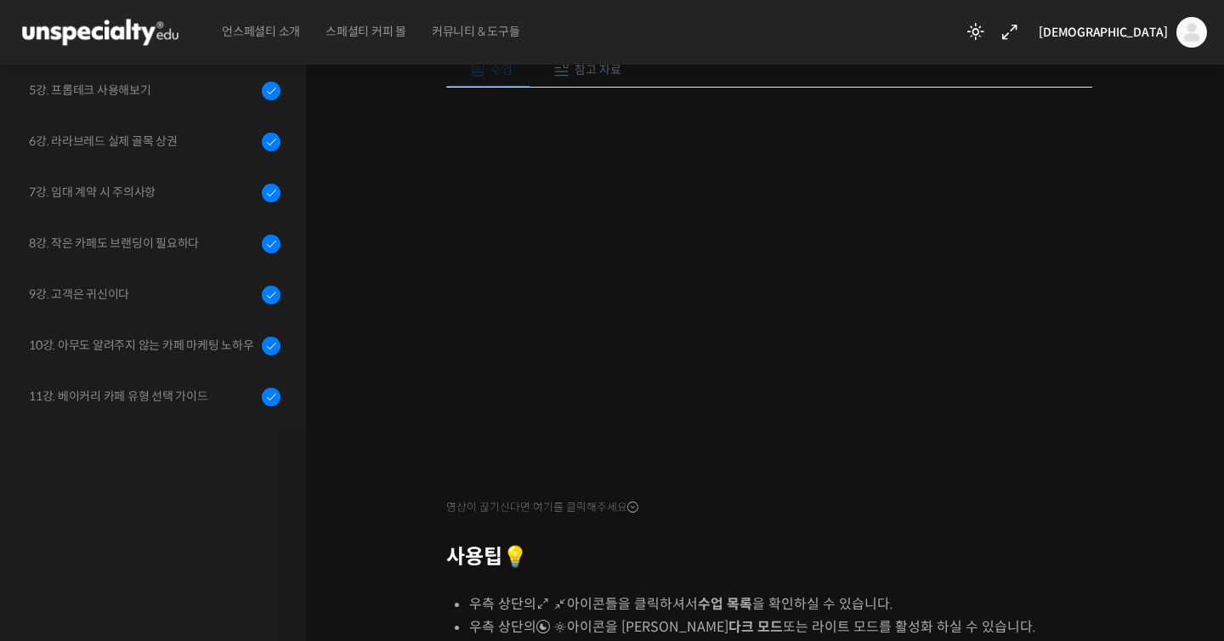
scroll to position [364, 0]
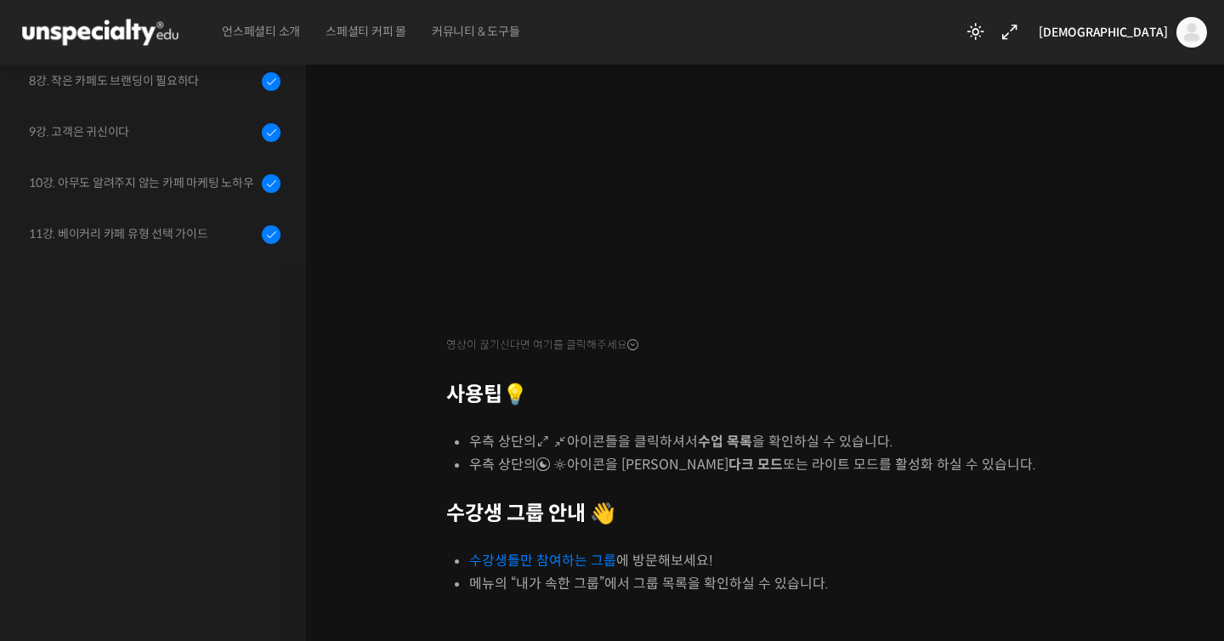
click at [528, 553] on link "수강생들만 참여하는 그룹" at bounding box center [542, 561] width 147 height 18
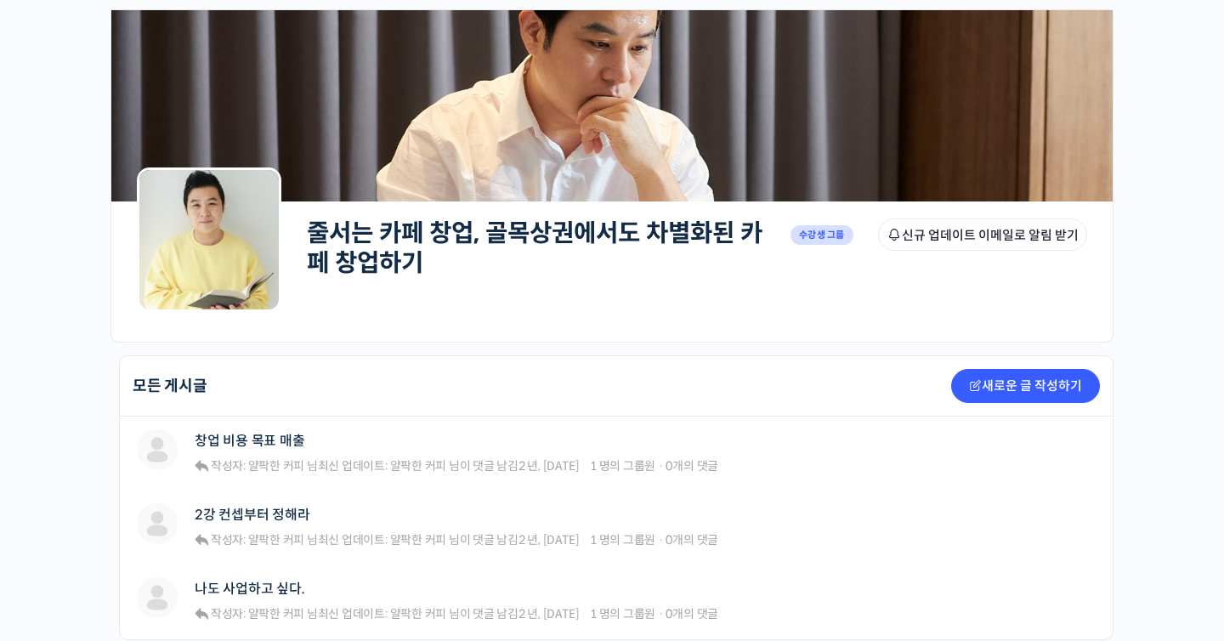
scroll to position [133, 0]
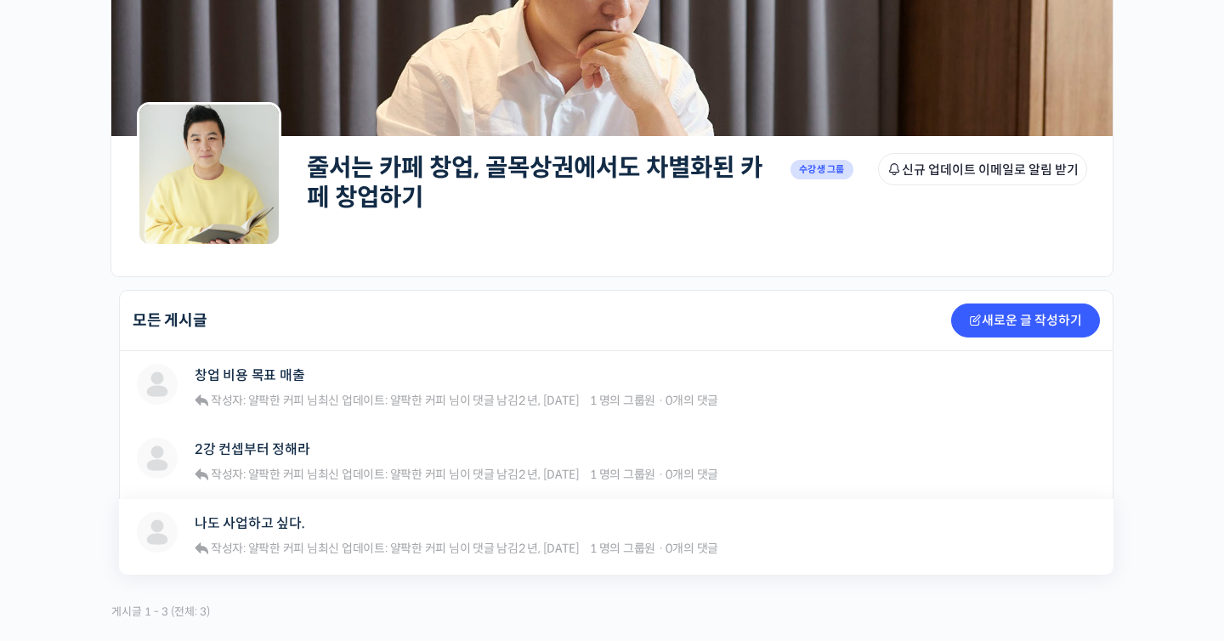
click at [703, 513] on div "나도 사업하고 싶다." at bounding box center [457, 523] width 524 height 23
click at [697, 535] on div "나도 사업하고 싶다." at bounding box center [457, 523] width 524 height 23
click at [650, 547] on span "1 명의 그룹원" at bounding box center [622, 548] width 65 height 15
click at [271, 522] on link "나도 사업하고 싶다." at bounding box center [250, 523] width 110 height 16
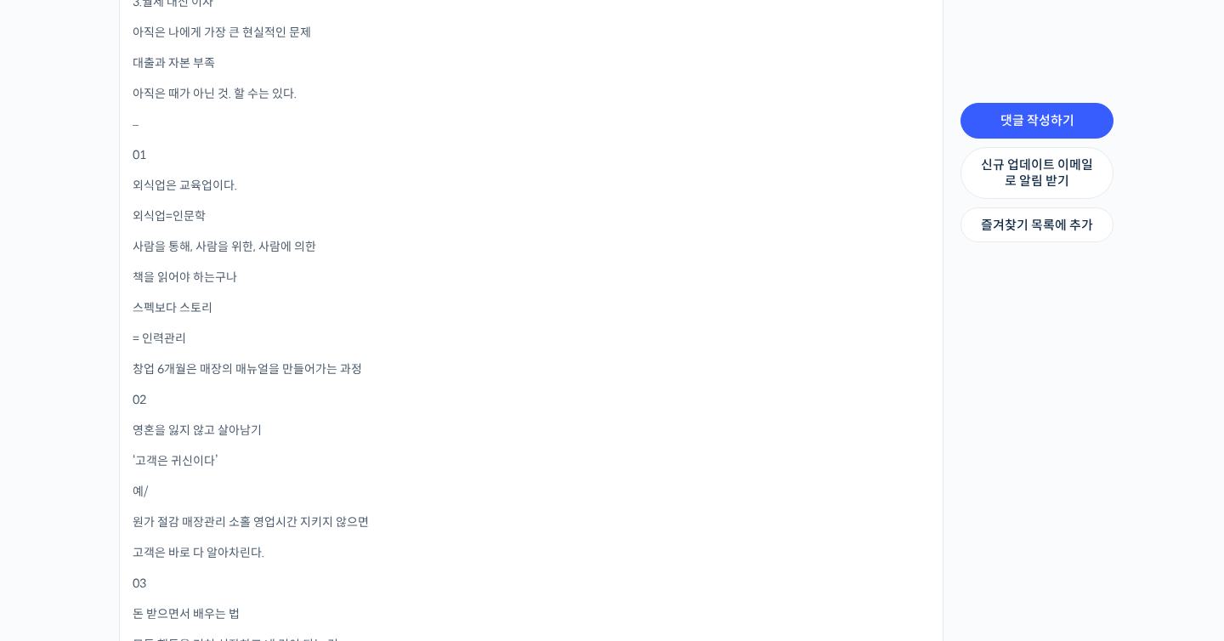
scroll to position [837, 0]
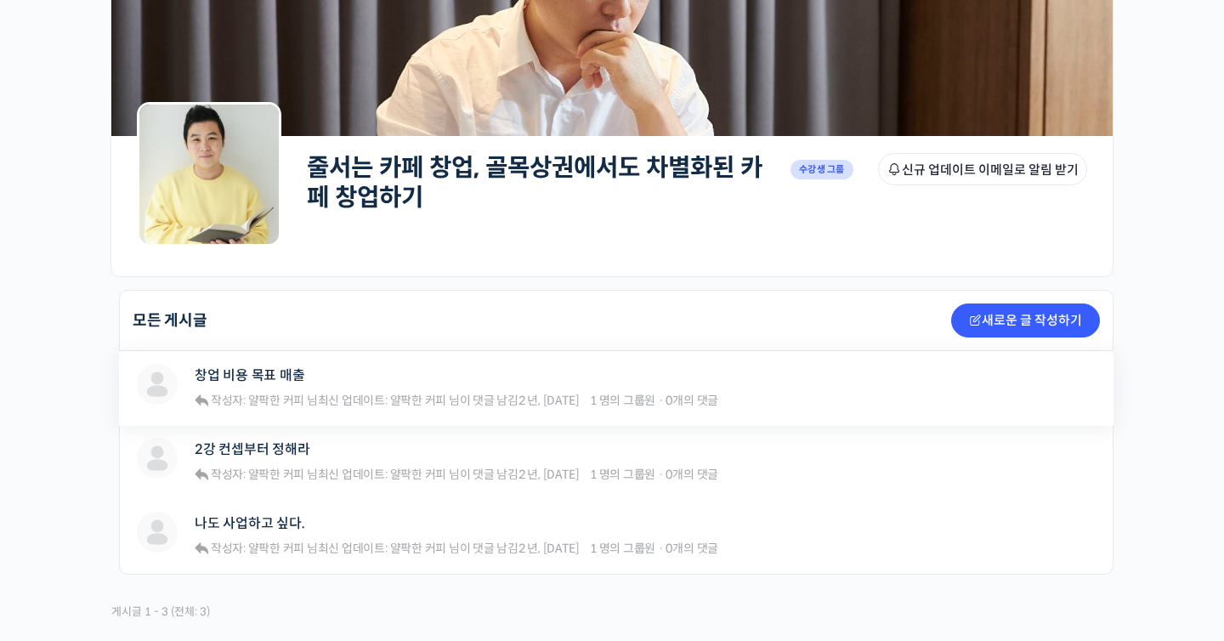
click at [308, 379] on div "창업 비용 목표 매출" at bounding box center [457, 375] width 524 height 23
click at [273, 358] on div "얄팍한 커피 창업 비용 목표 매출 작성자: 얄팍한 커피 님  최신 업데이트: 얄팍한 커피 님이 댓글 남김 2 년, 2 개월 전 1 명의 그룹원…" at bounding box center [616, 388] width 995 height 75
click at [273, 374] on link "창업 비용 목표 매출" at bounding box center [250, 375] width 110 height 16
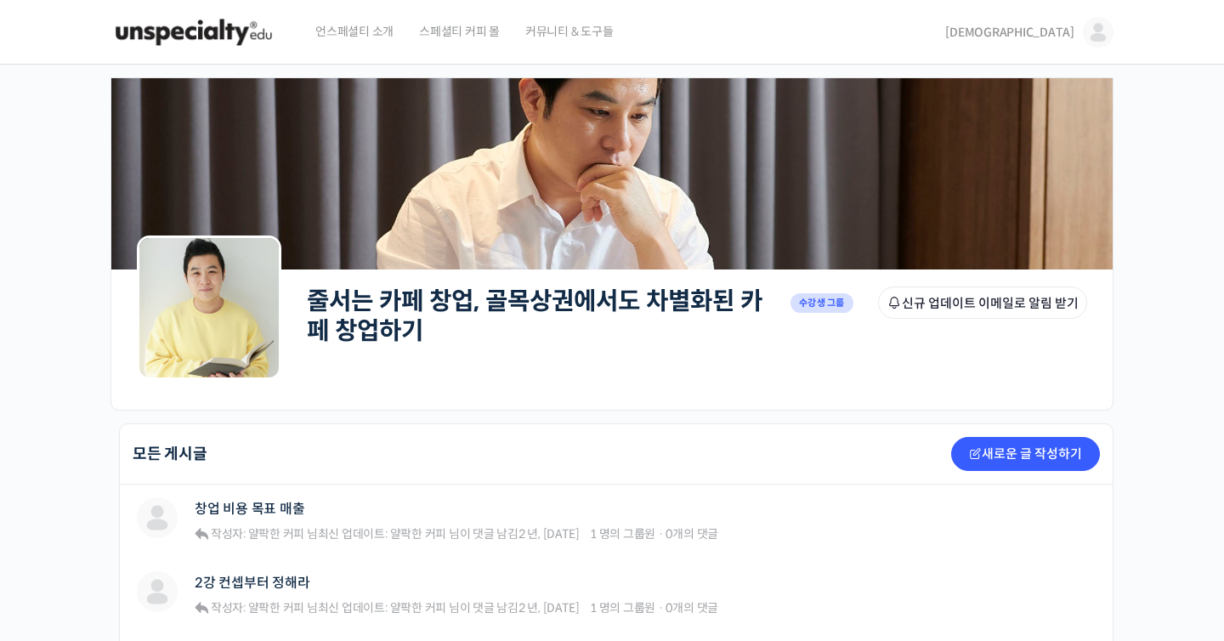
click at [249, 37] on img at bounding box center [194, 32] width 167 height 51
click at [249, 38] on img at bounding box center [194, 32] width 167 height 51
click at [358, 43] on span "언스페셜티 소개" at bounding box center [354, 31] width 78 height 65
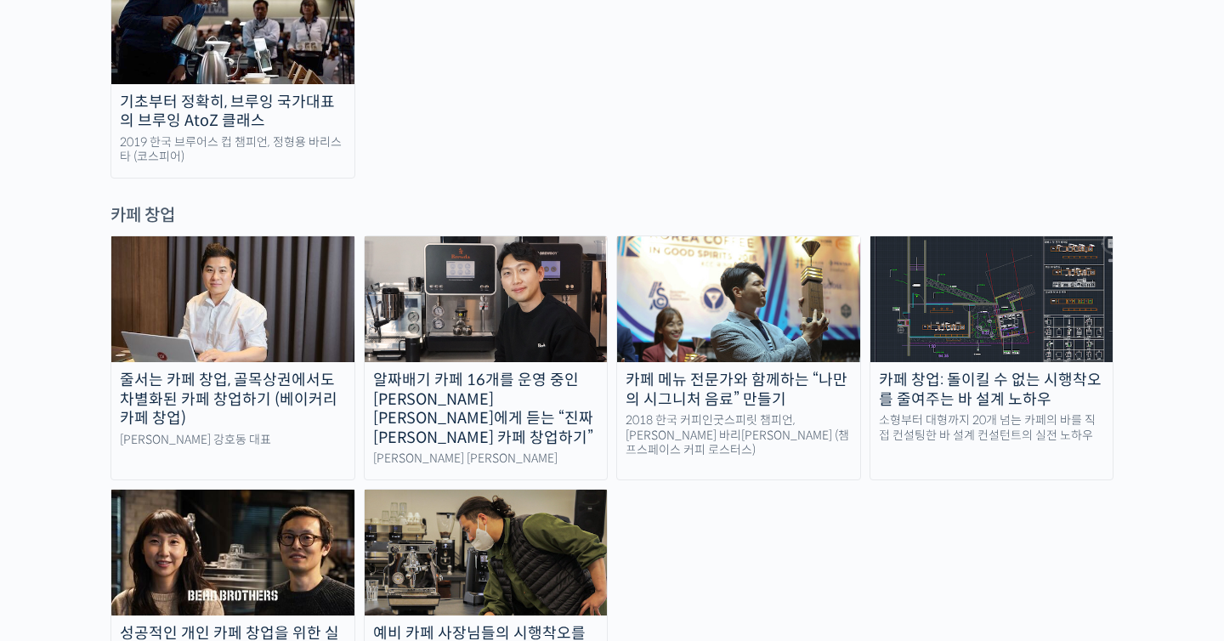
scroll to position [3318, 0]
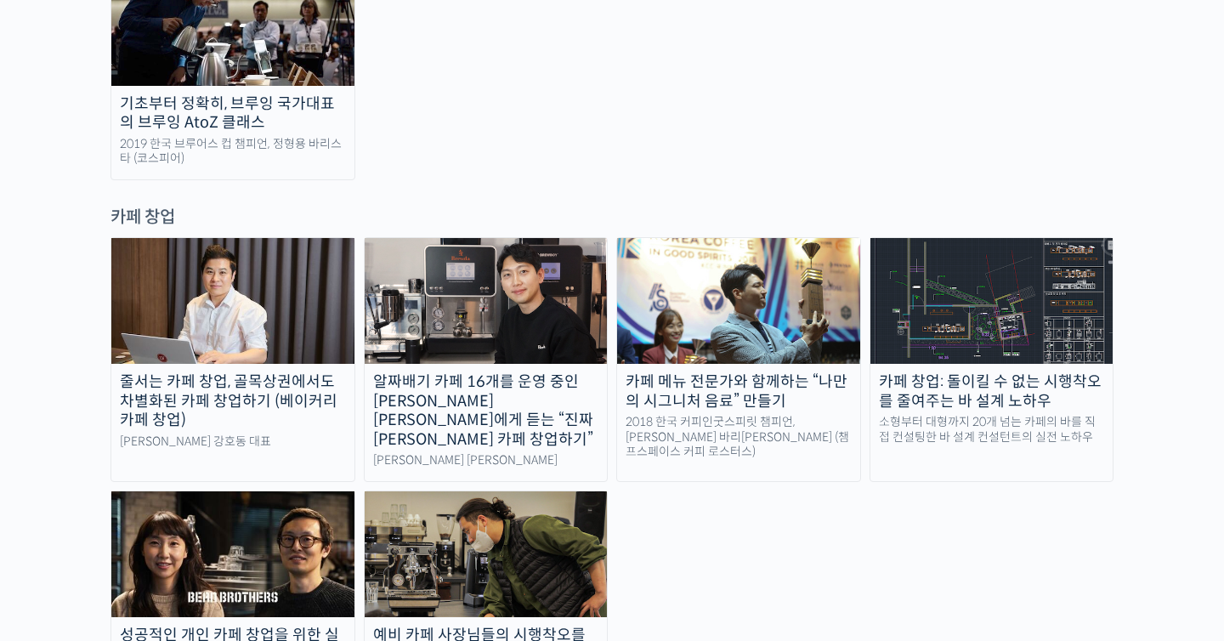
click at [909, 372] on div "카페 창업: 돌이킬 수 없는 시행착오를 줄여주는 바 설계 노하우" at bounding box center [992, 391] width 243 height 38
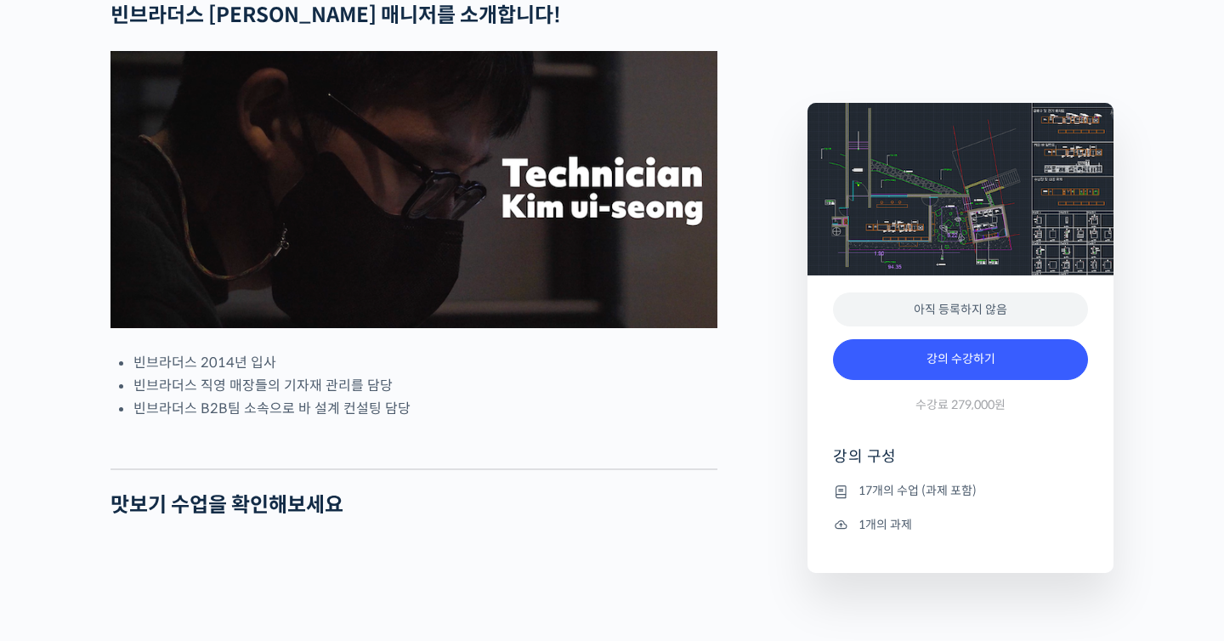
scroll to position [857, 0]
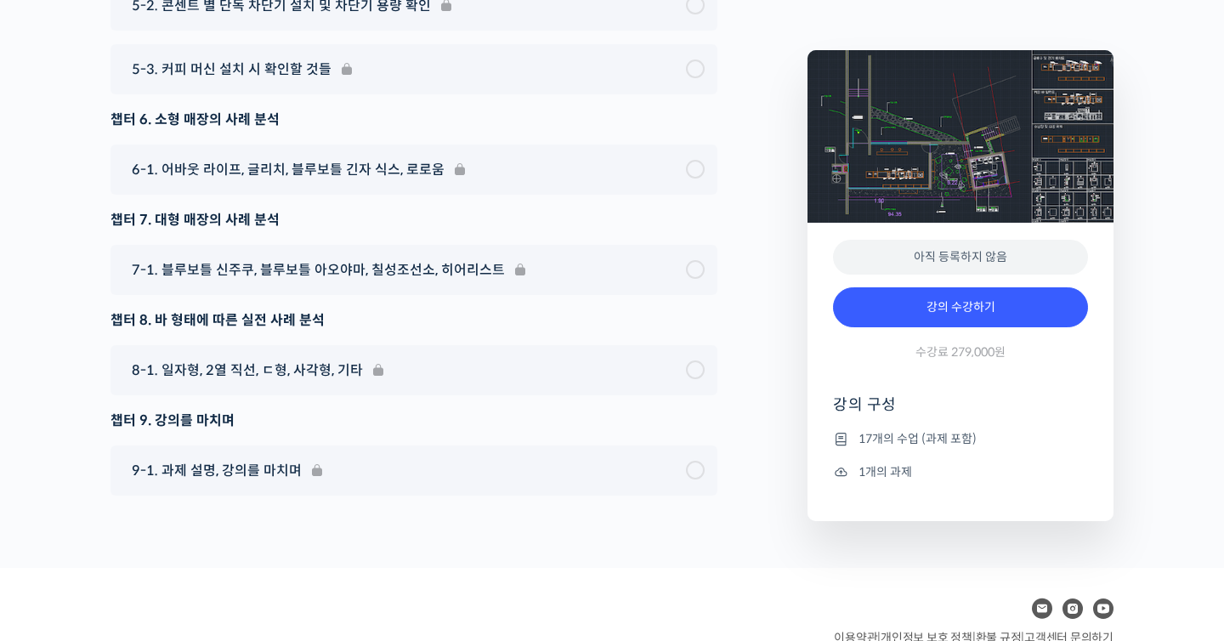
scroll to position [7309, 0]
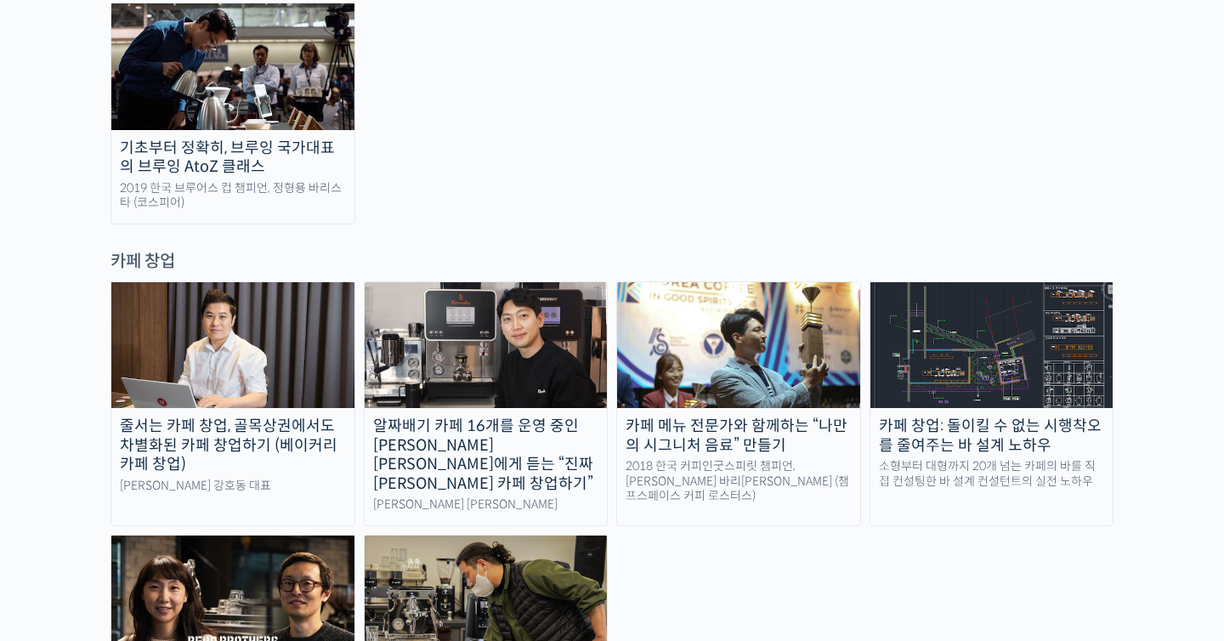
scroll to position [3272, 0]
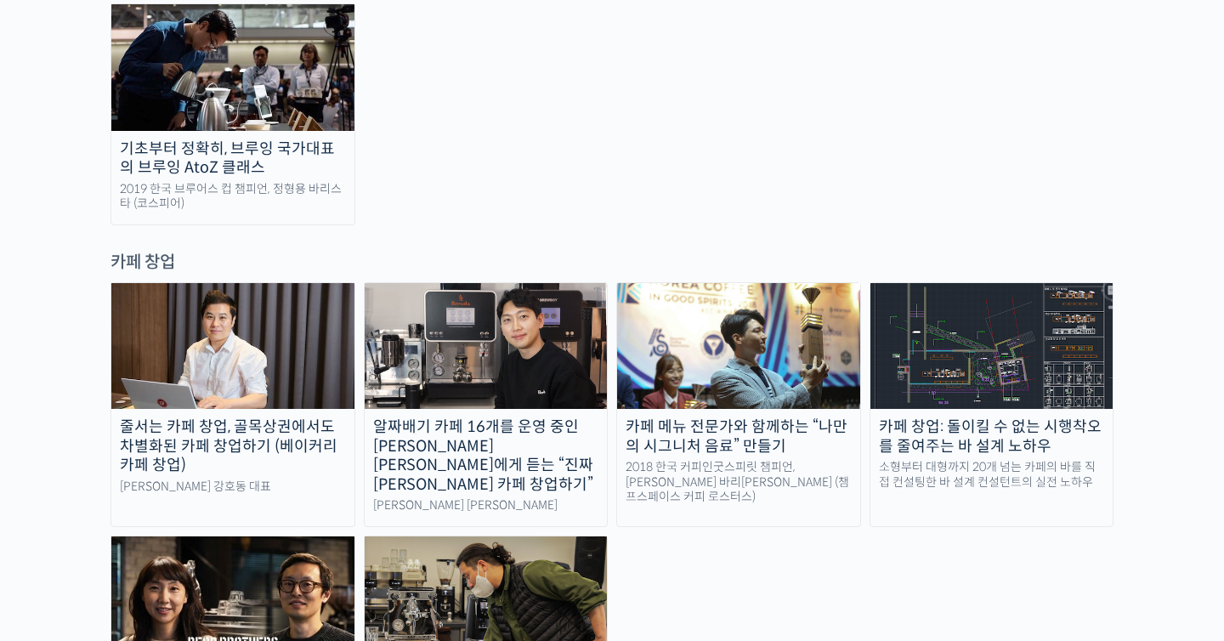
click at [591, 498] on div "브루다 안태환 대표" at bounding box center [486, 505] width 243 height 15
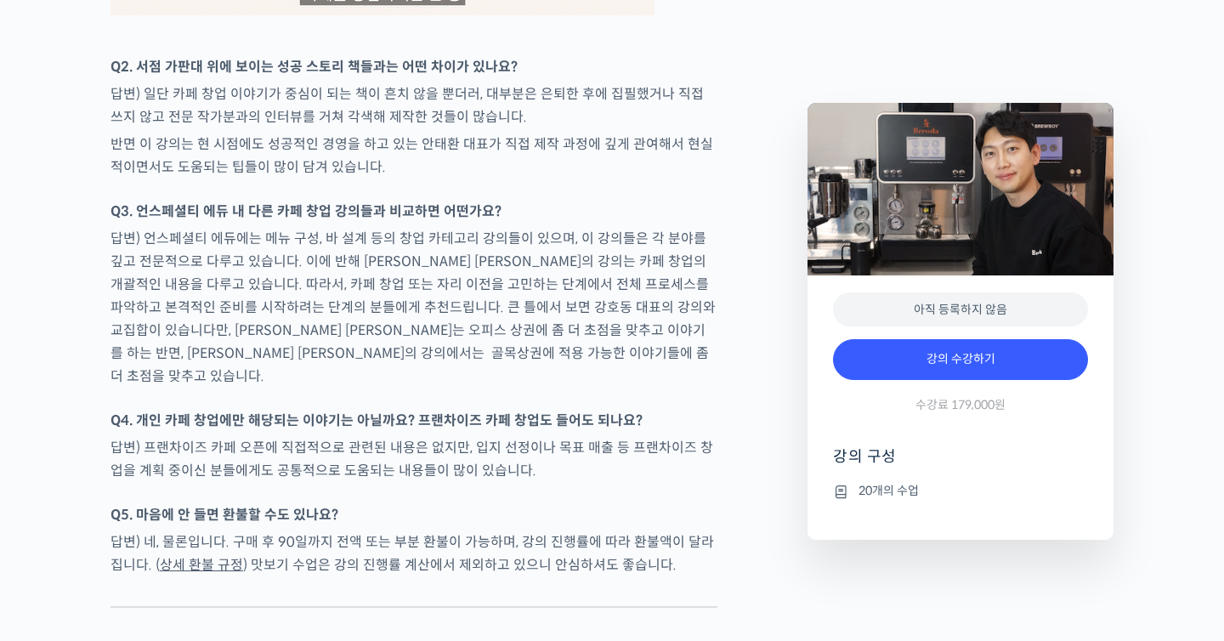
scroll to position [5682, 0]
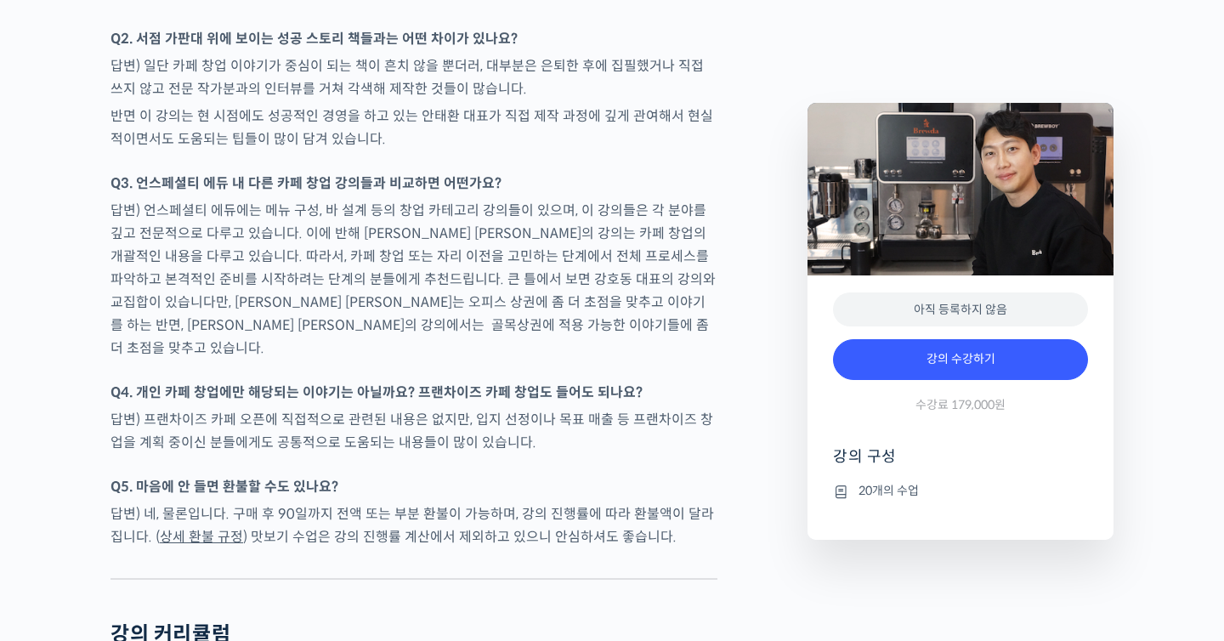
click at [215, 528] on link "상세 환불 규정" at bounding box center [201, 537] width 83 height 18
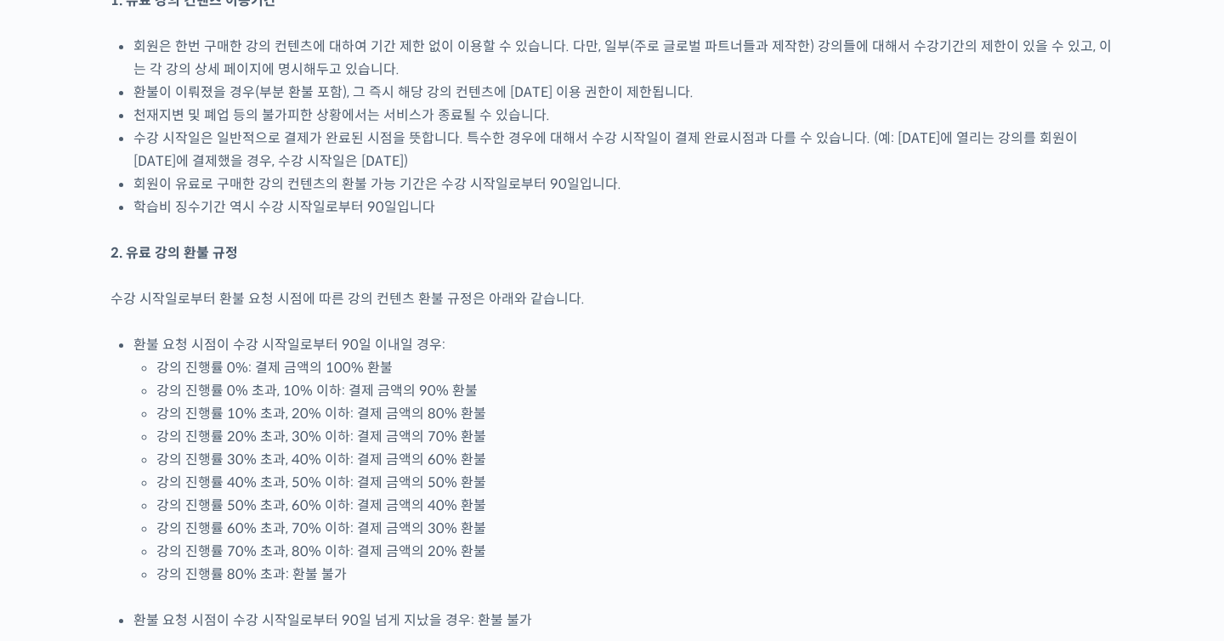
scroll to position [166, 0]
click at [251, 389] on li "강의 진행률 0% 초과, 10% 이하: 결제 금액의 90% 환불" at bounding box center [634, 388] width 957 height 23
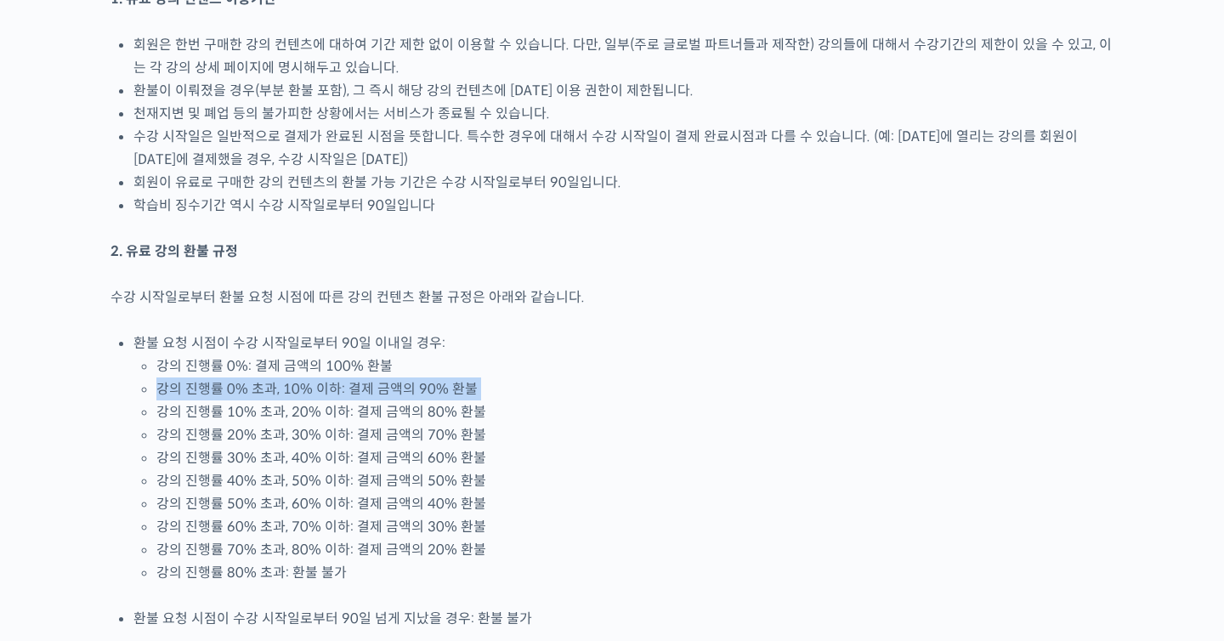
click at [251, 389] on li "강의 진행률 0% 초과, 10% 이하: 결제 금액의 90% 환불" at bounding box center [634, 388] width 957 height 23
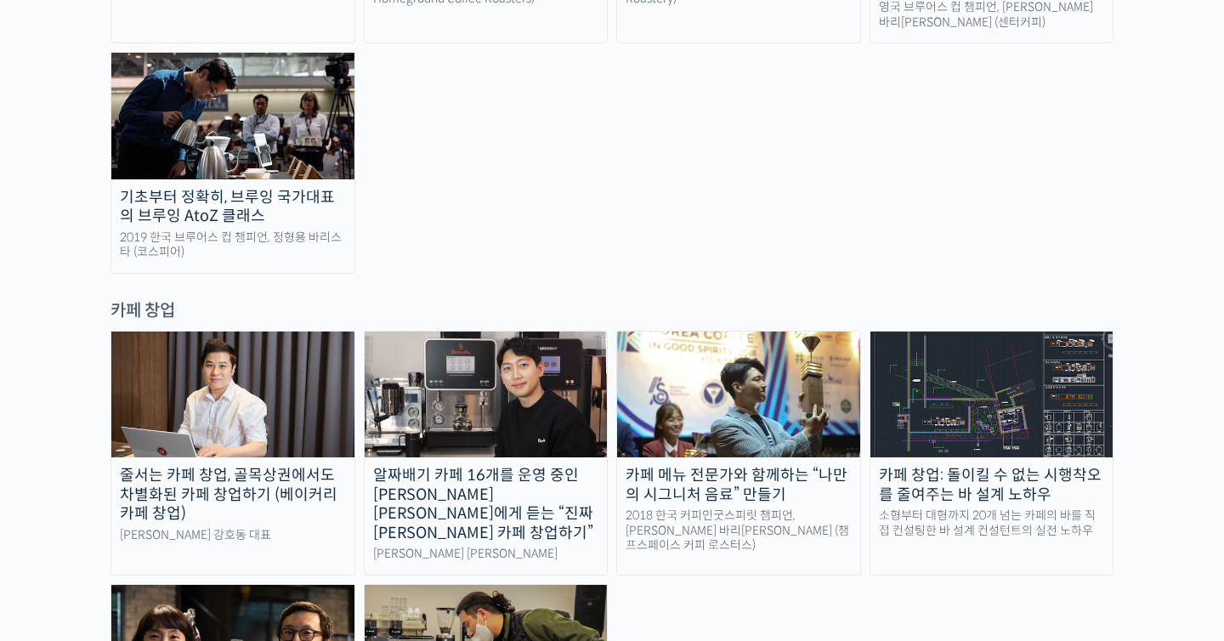
scroll to position [2994, 0]
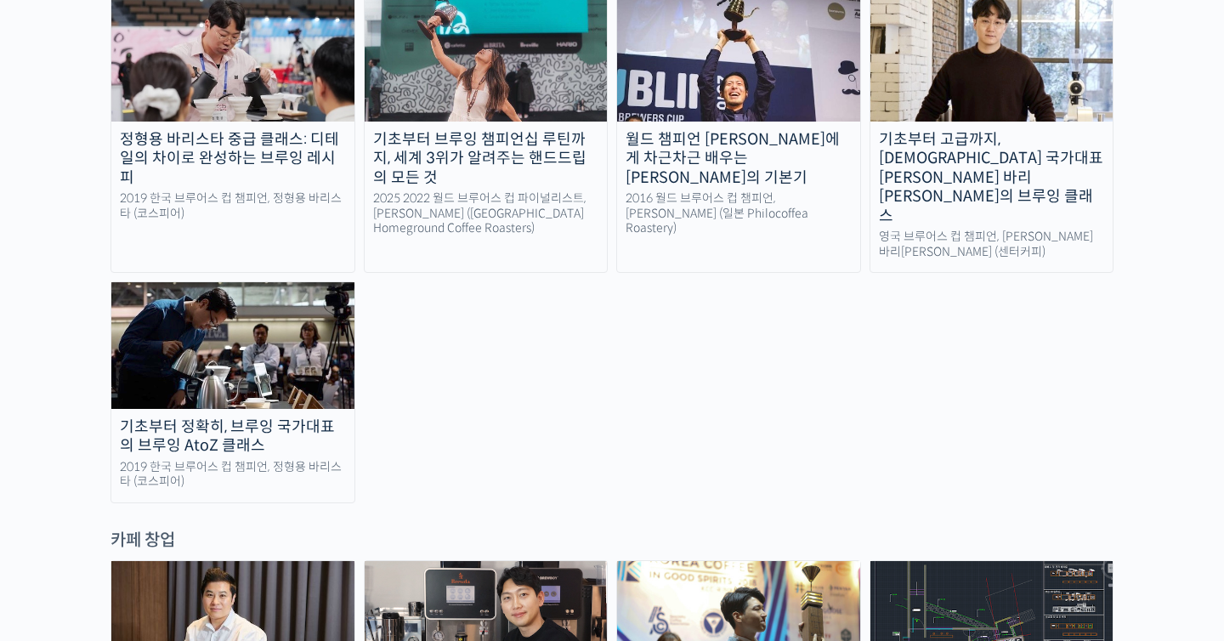
click at [309, 529] on div "카페 창업" at bounding box center [612, 540] width 1003 height 23
click at [305, 561] on img at bounding box center [232, 624] width 243 height 126
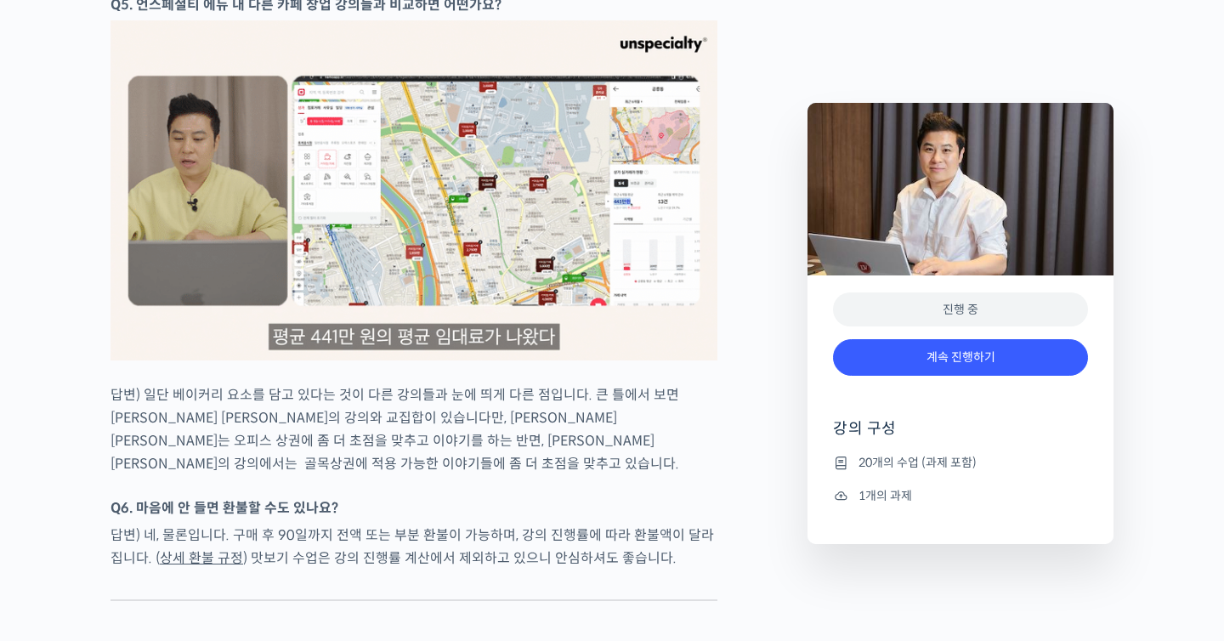
scroll to position [7322, 0]
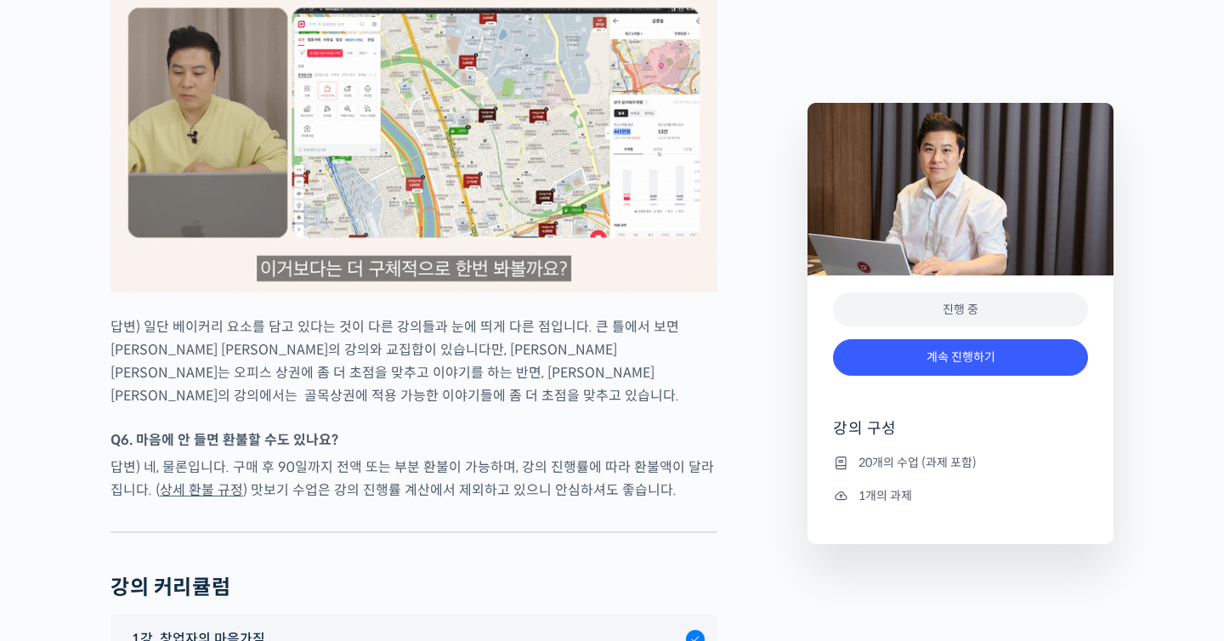
click at [345, 321] on p "답변) 일단 베이커리 요소를 담고 있다는 것이 다른 강의들과 눈에 띄게 다른 점입니다. 큰 틀에서 보면 안태환 대표의 강의와 교집합이 있습니다…" at bounding box center [414, 361] width 607 height 92
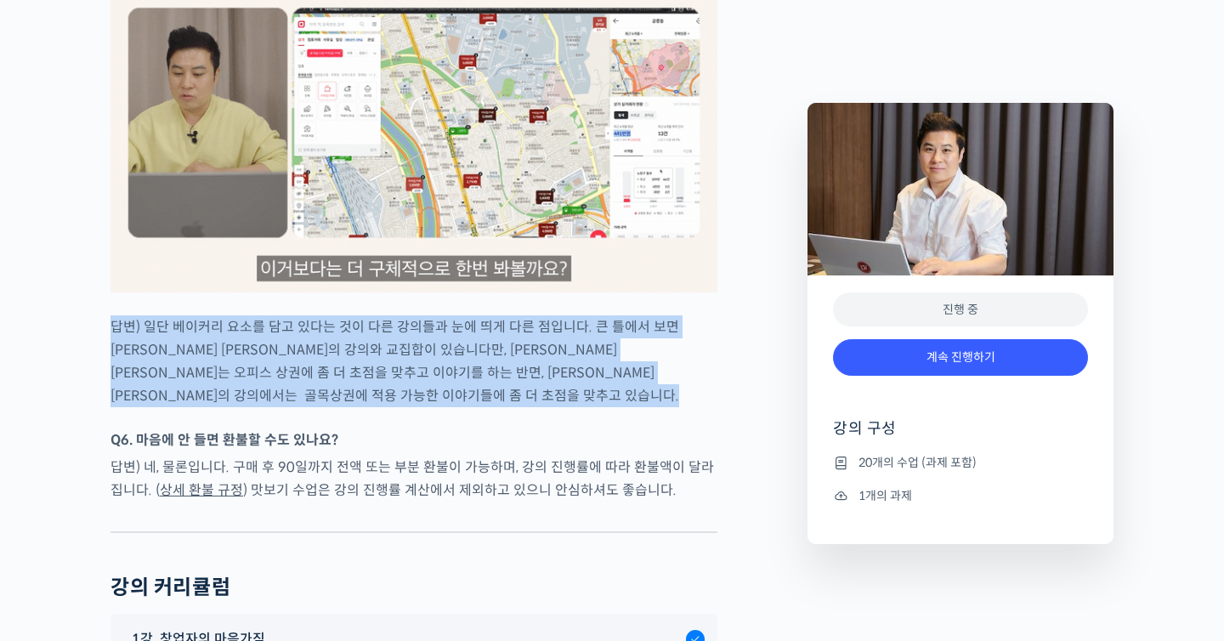
click at [345, 321] on p "답변) 일단 베이커리 요소를 담고 있다는 것이 다른 강의들과 눈에 띄게 다른 점입니다. 큰 틀에서 보면 안태환 대표의 강의와 교집합이 있습니다…" at bounding box center [414, 361] width 607 height 92
click at [345, 412] on div at bounding box center [414, 420] width 607 height 17
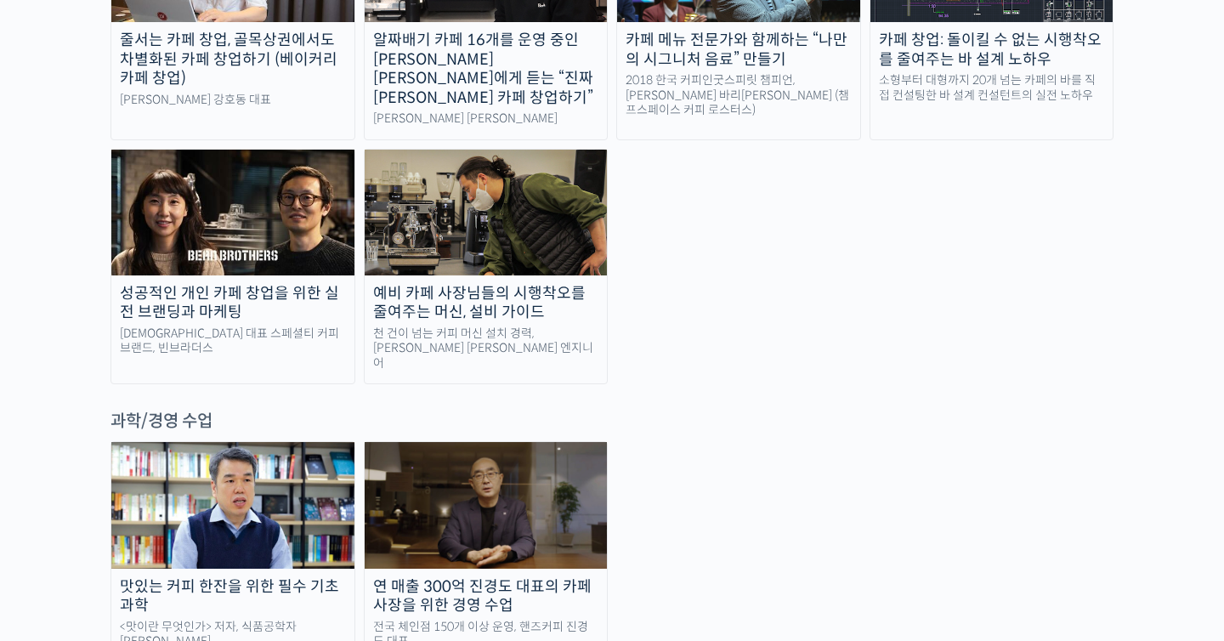
scroll to position [3702, 0]
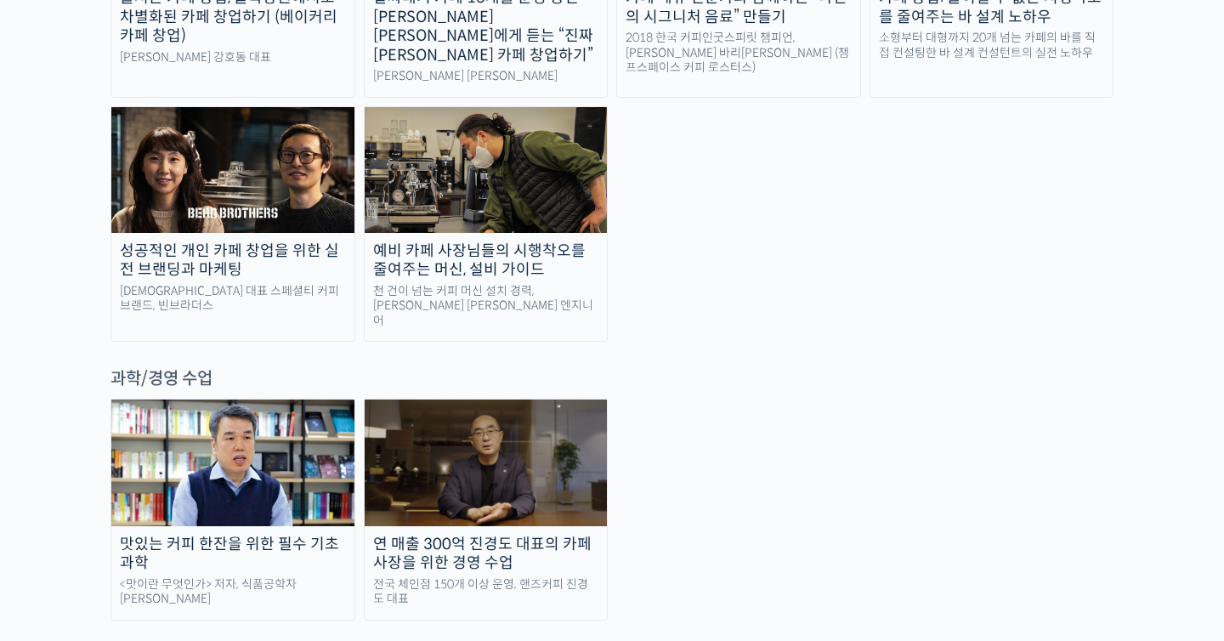
click at [523, 400] on img at bounding box center [486, 463] width 243 height 126
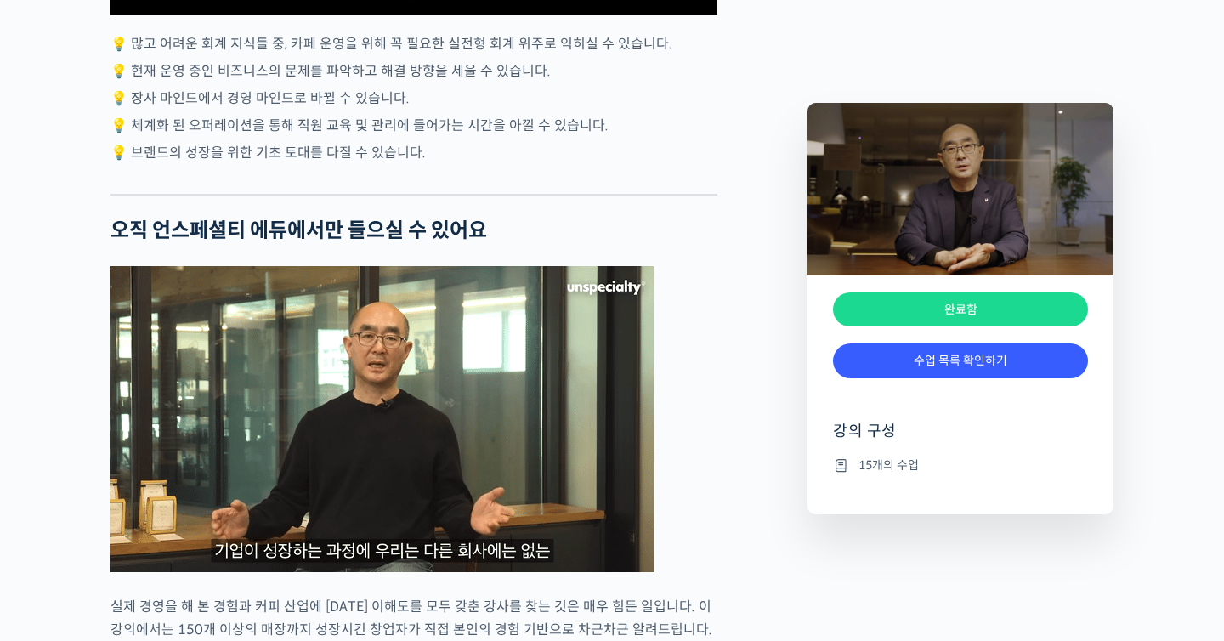
scroll to position [4040, 0]
